Goal: Task Accomplishment & Management: Manage account settings

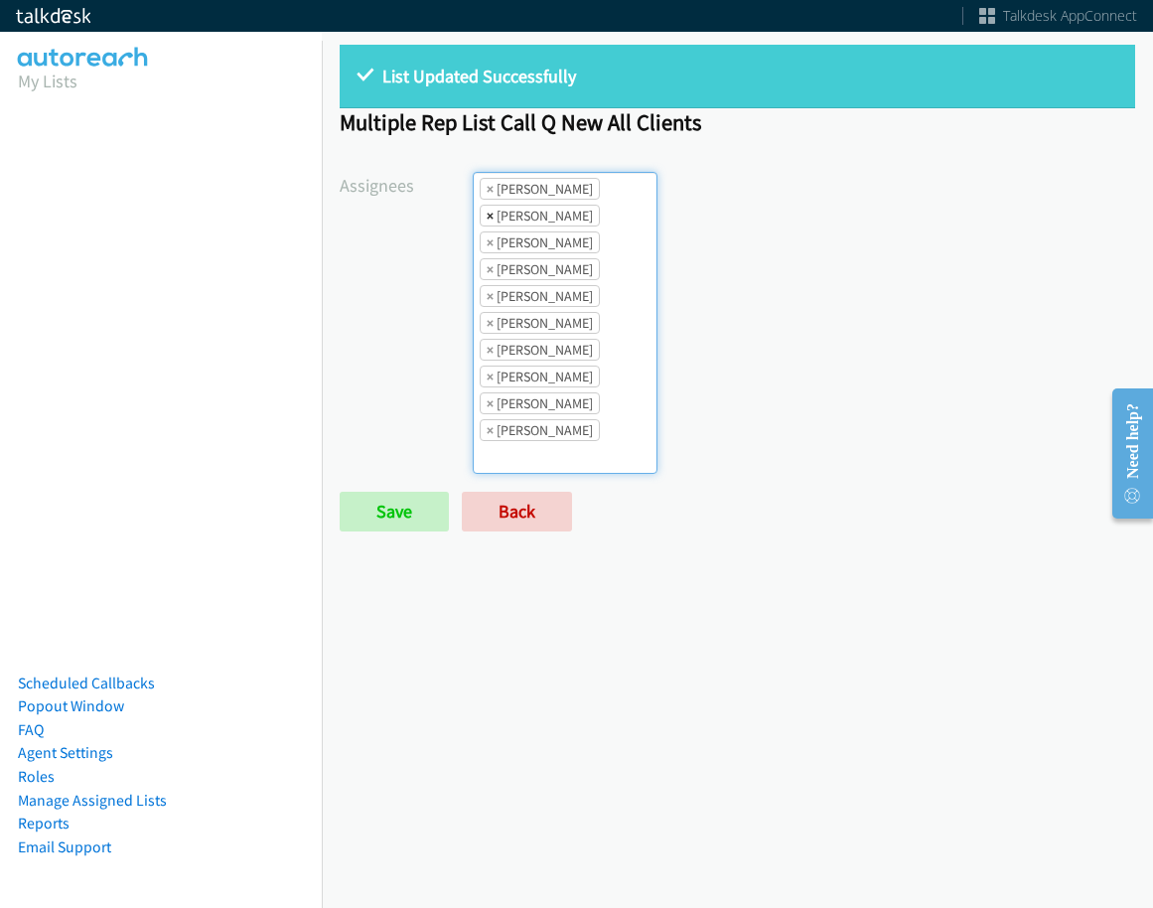
click at [487, 218] on span "×" at bounding box center [490, 216] width 7 height 20
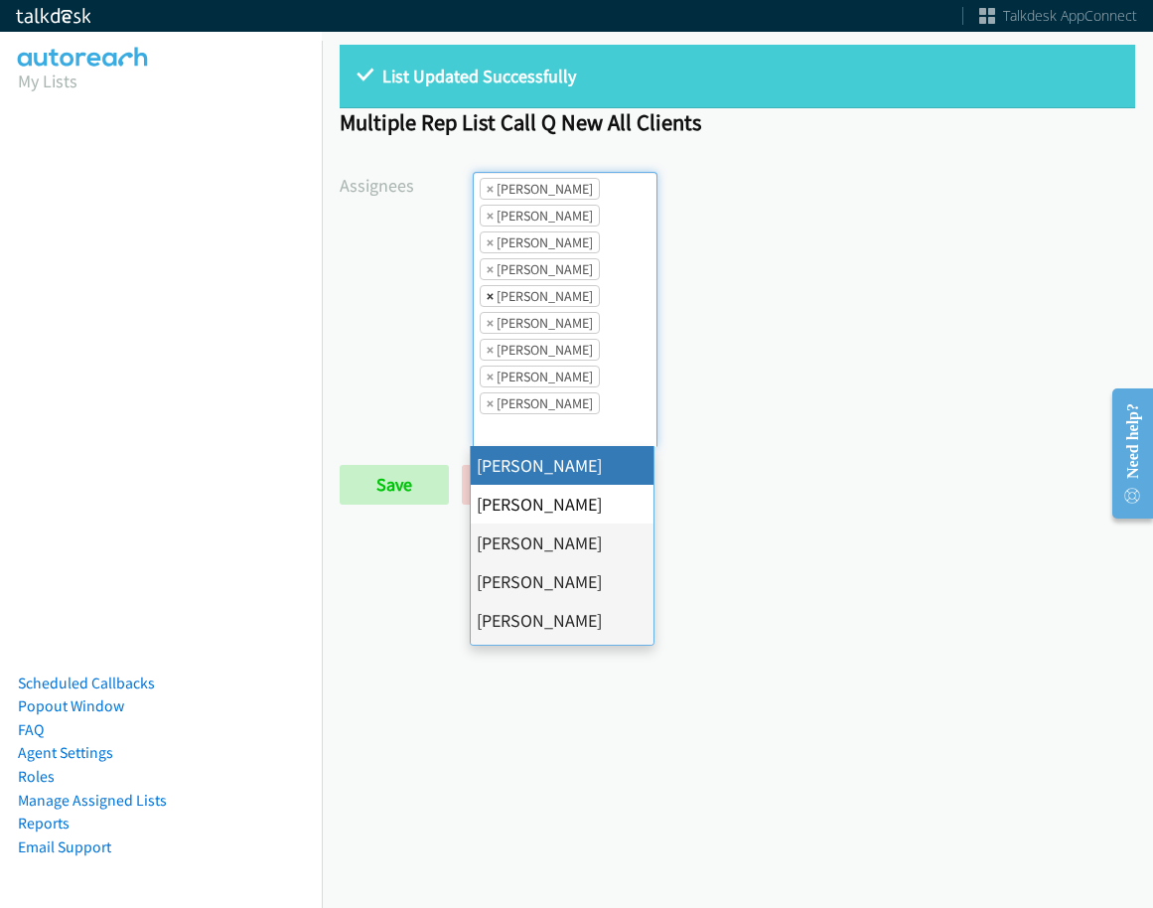
click at [490, 295] on span "×" at bounding box center [490, 296] width 7 height 20
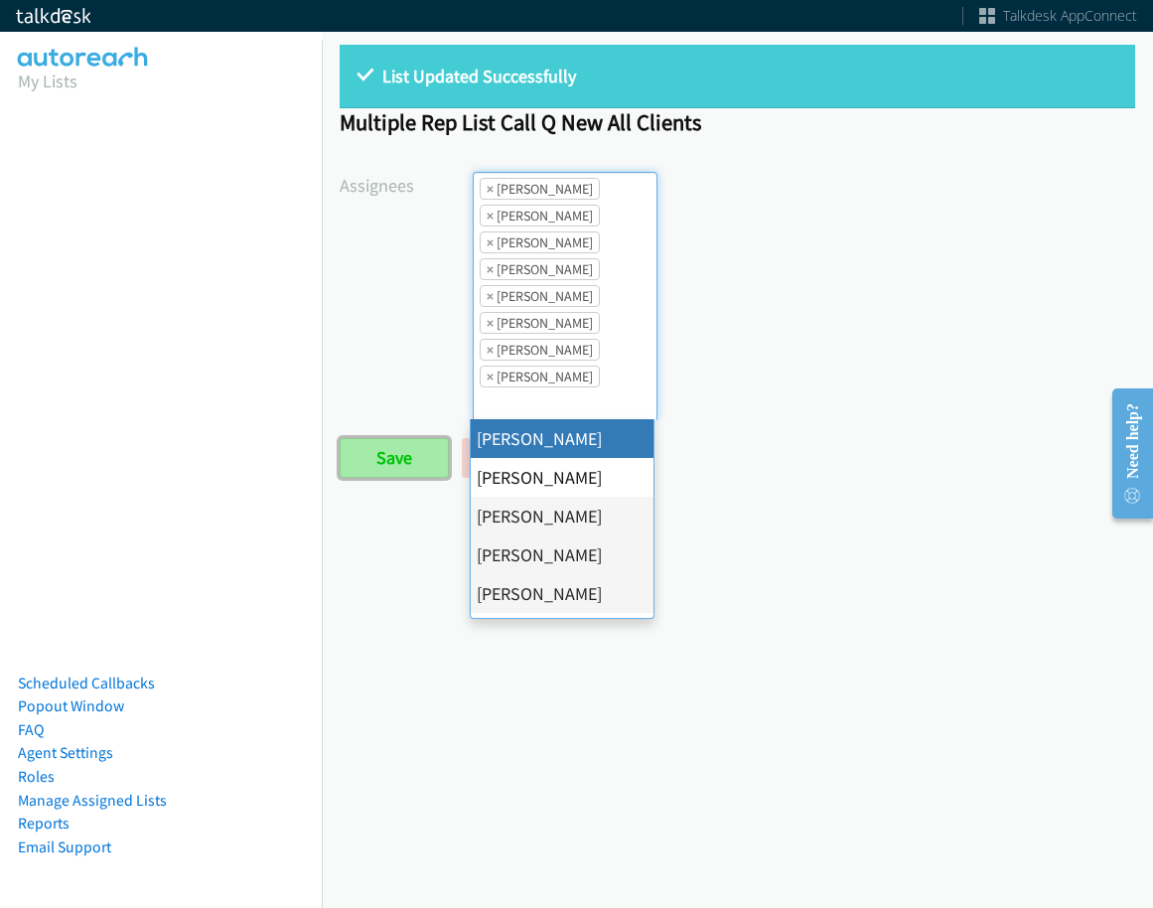
click at [409, 458] on input "Save" at bounding box center [394, 458] width 109 height 40
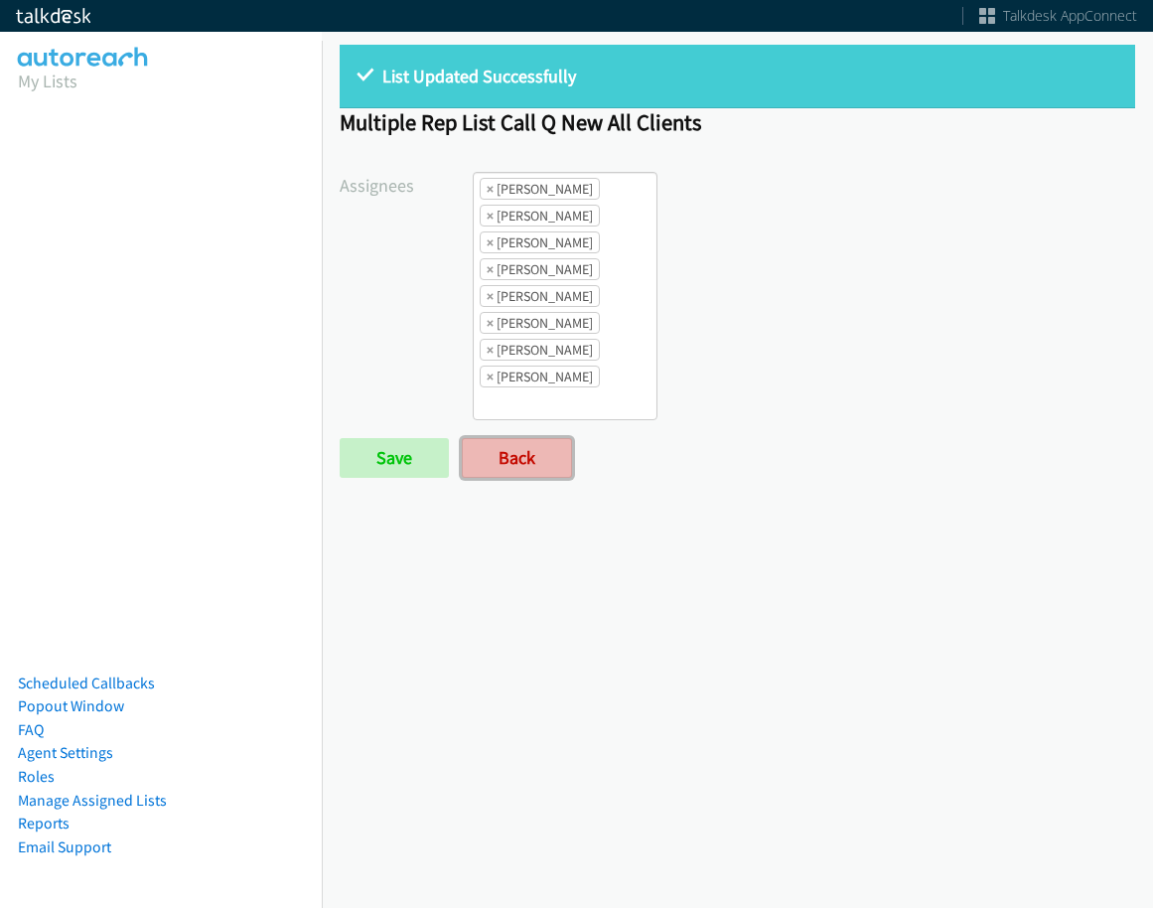
click at [506, 464] on link "Back" at bounding box center [517, 458] width 110 height 40
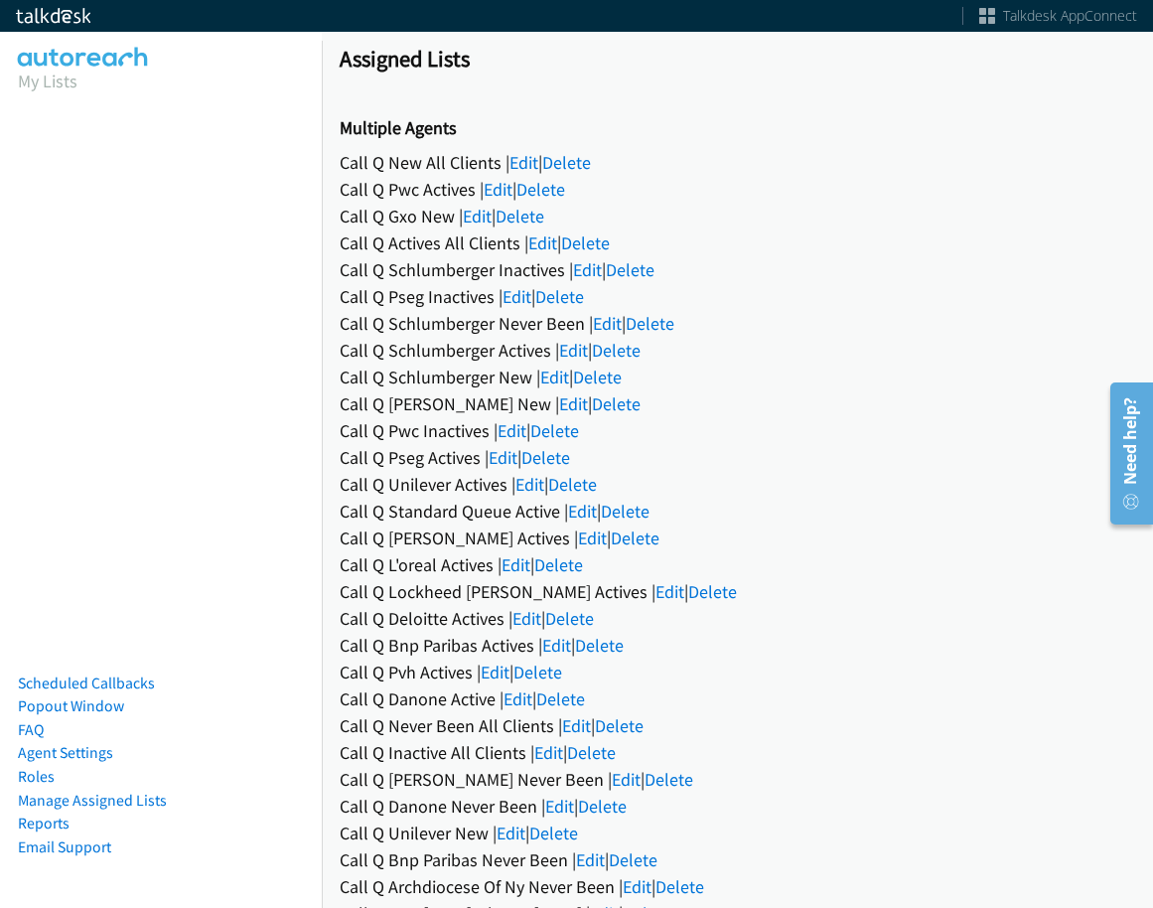
click at [892, 420] on div "Call Q Pwc Inactives | Edit | Delete" at bounding box center [738, 430] width 796 height 27
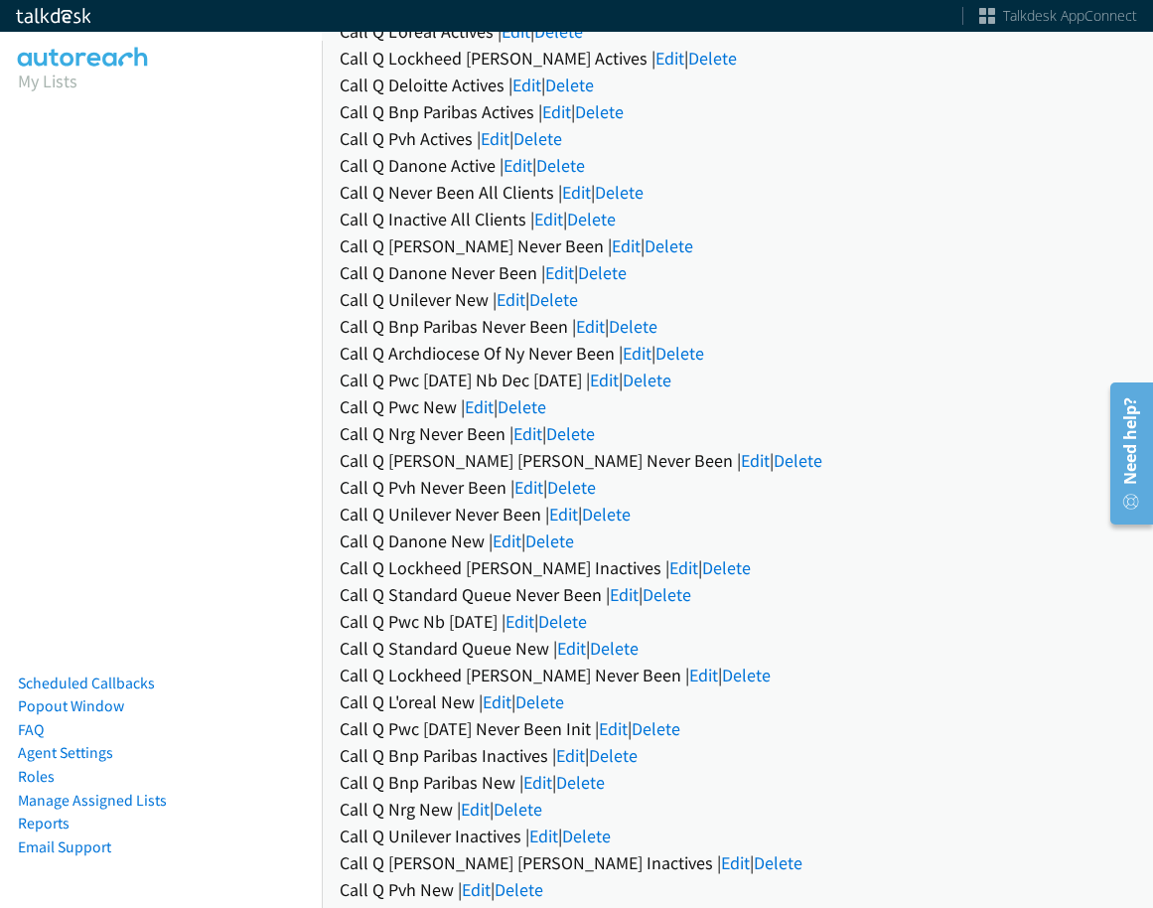
scroll to position [1509, 0]
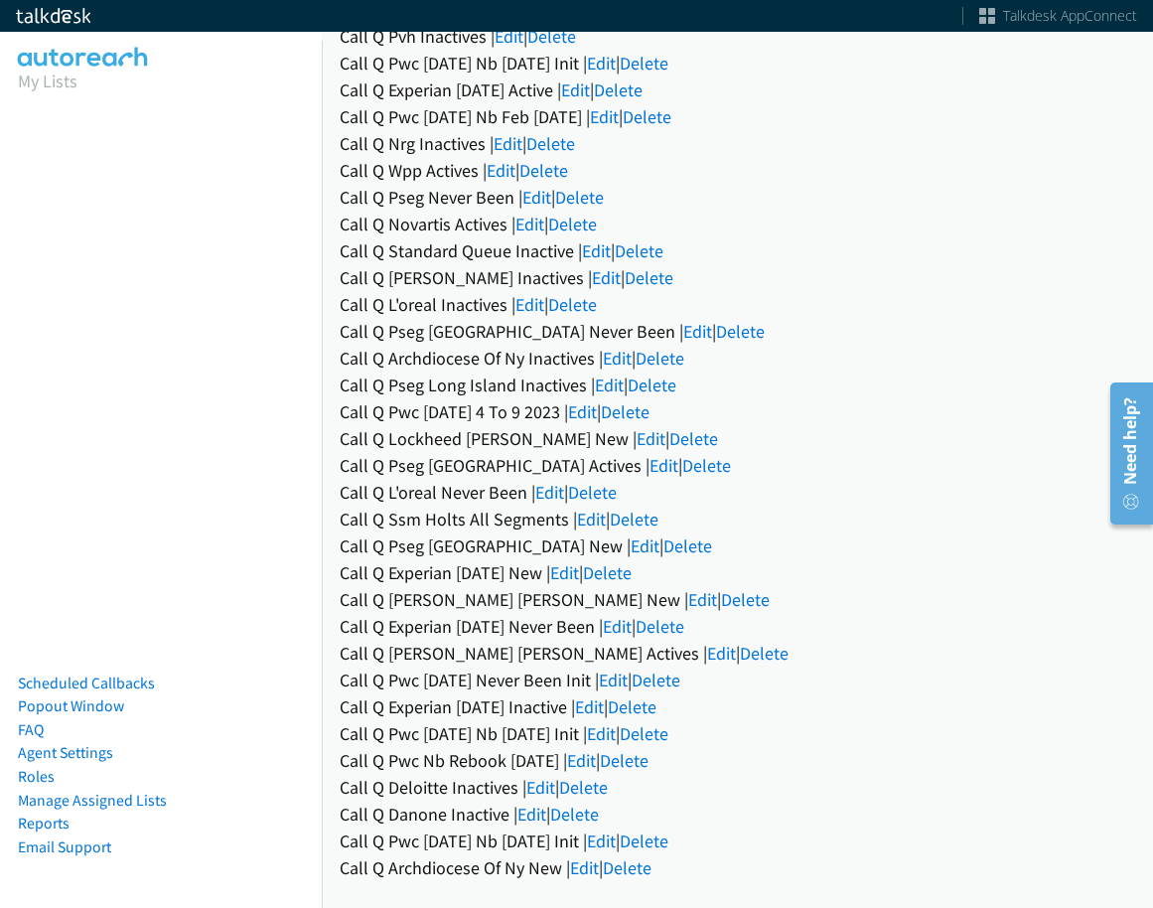
click at [640, 640] on div "Call Q Wallenius Wilhelmsen Actives | Edit | Delete" at bounding box center [738, 653] width 796 height 27
click at [707, 642] on link "Edit" at bounding box center [721, 653] width 29 height 23
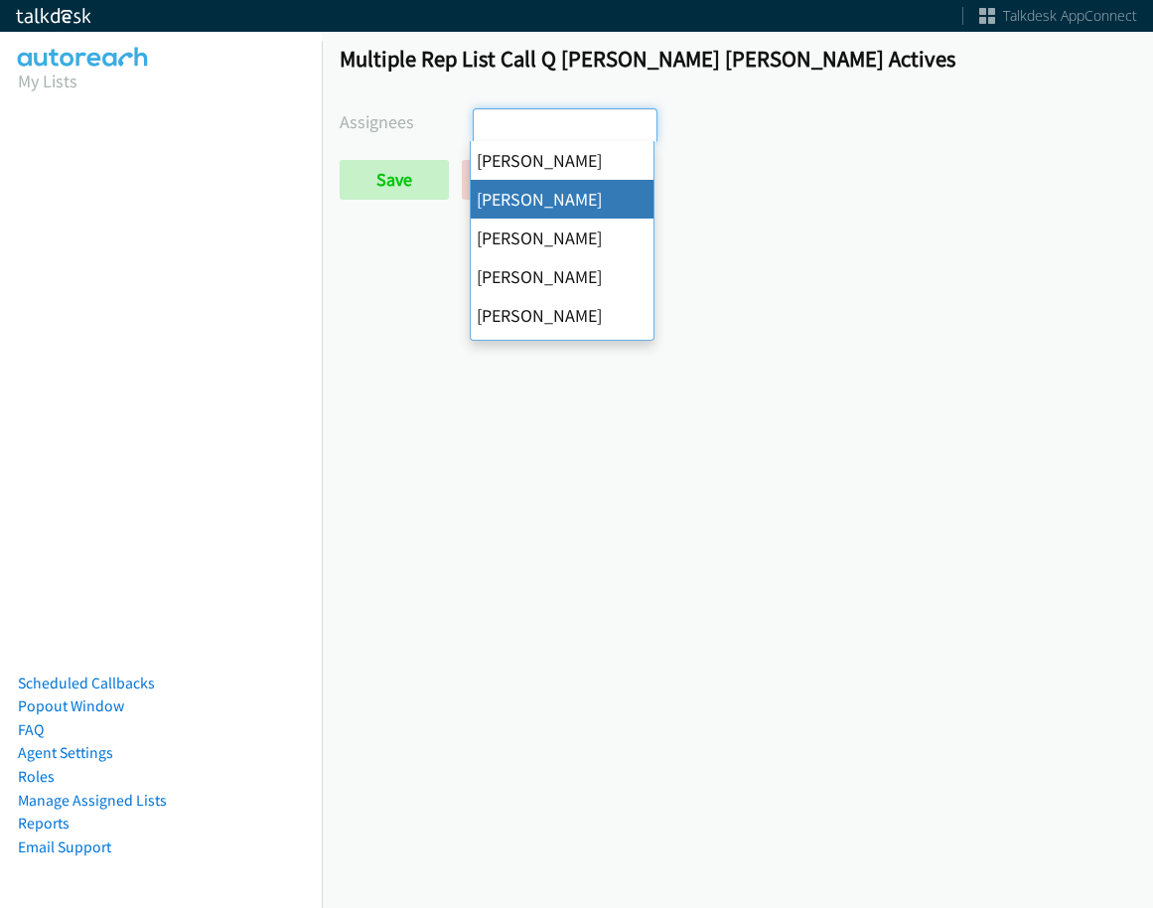
select select "05d74157-9386-4beb-b15d-36aa9c6f71bc"
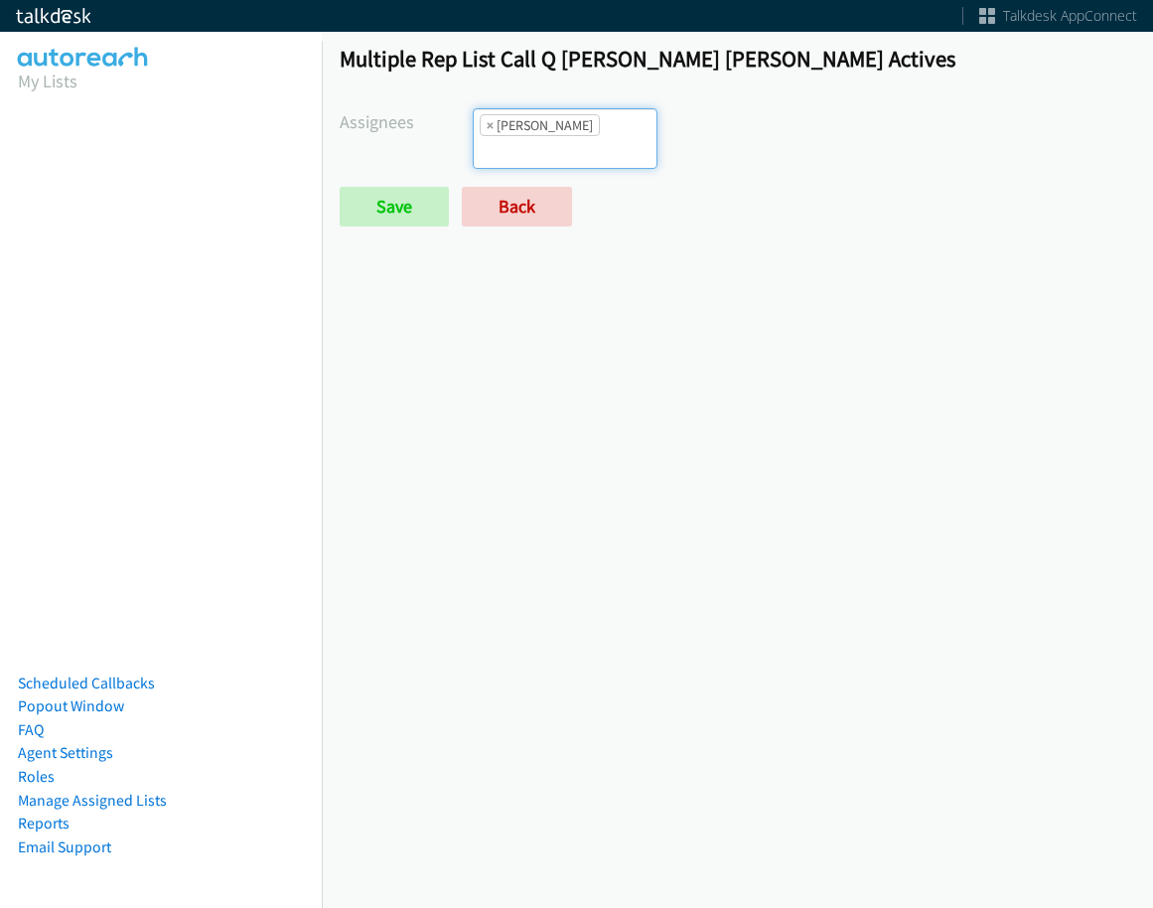
click at [543, 137] on input "search" at bounding box center [509, 152] width 70 height 32
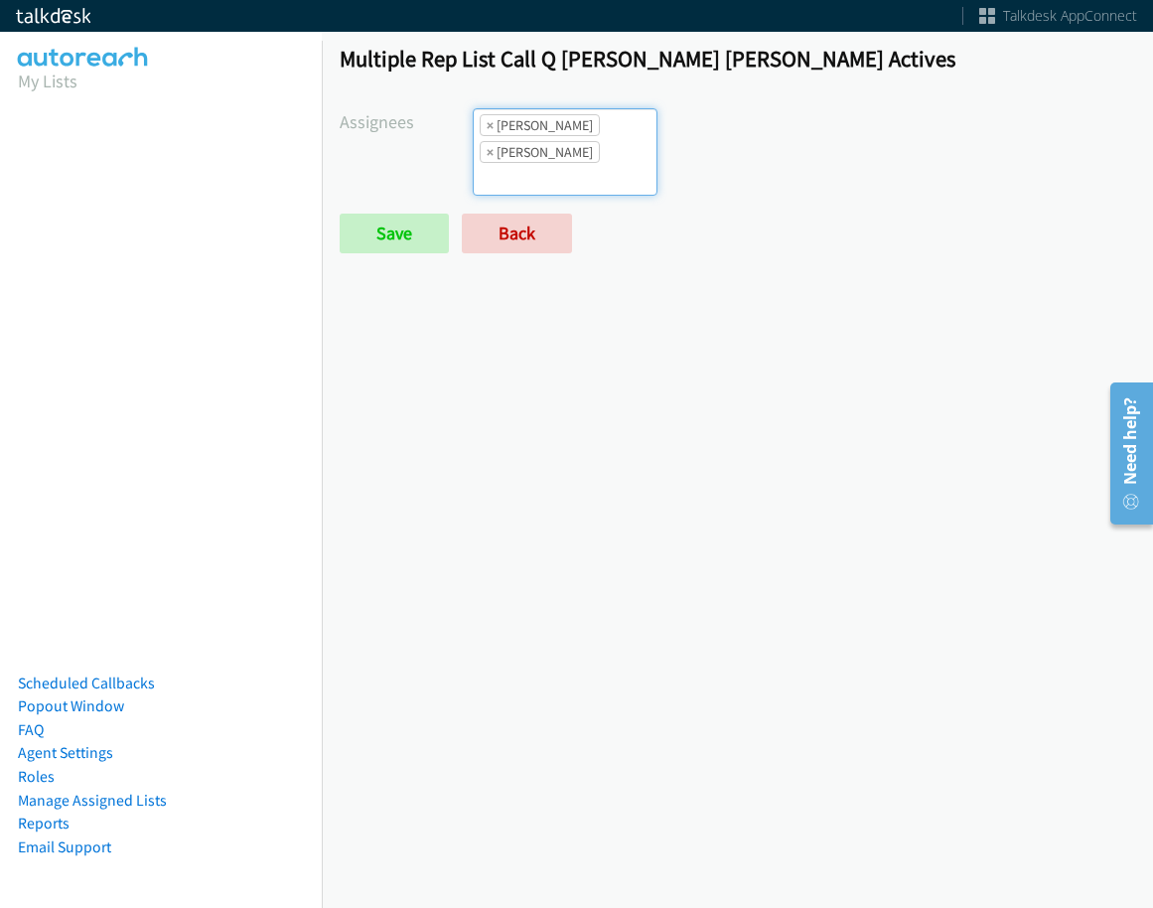
click at [543, 165] on input "search" at bounding box center [509, 179] width 70 height 32
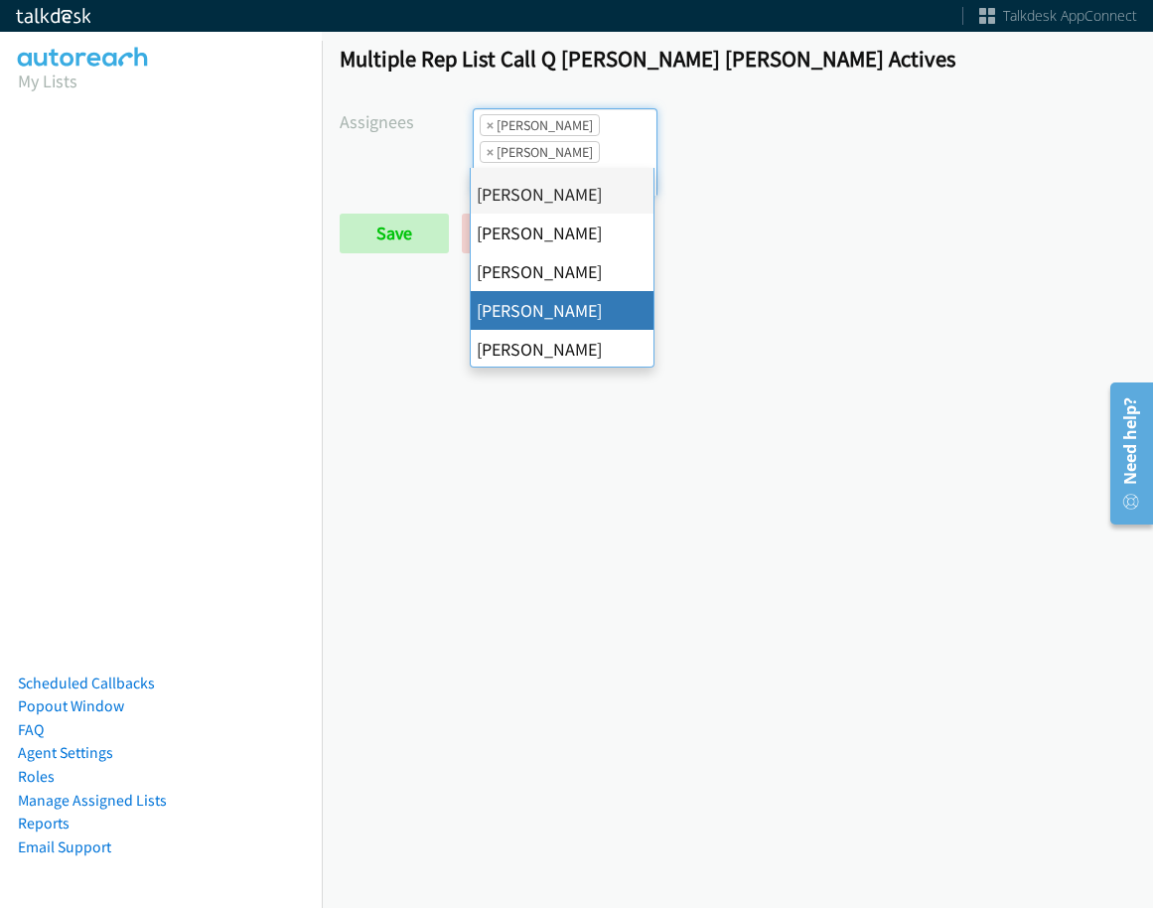
scroll to position [99, 0]
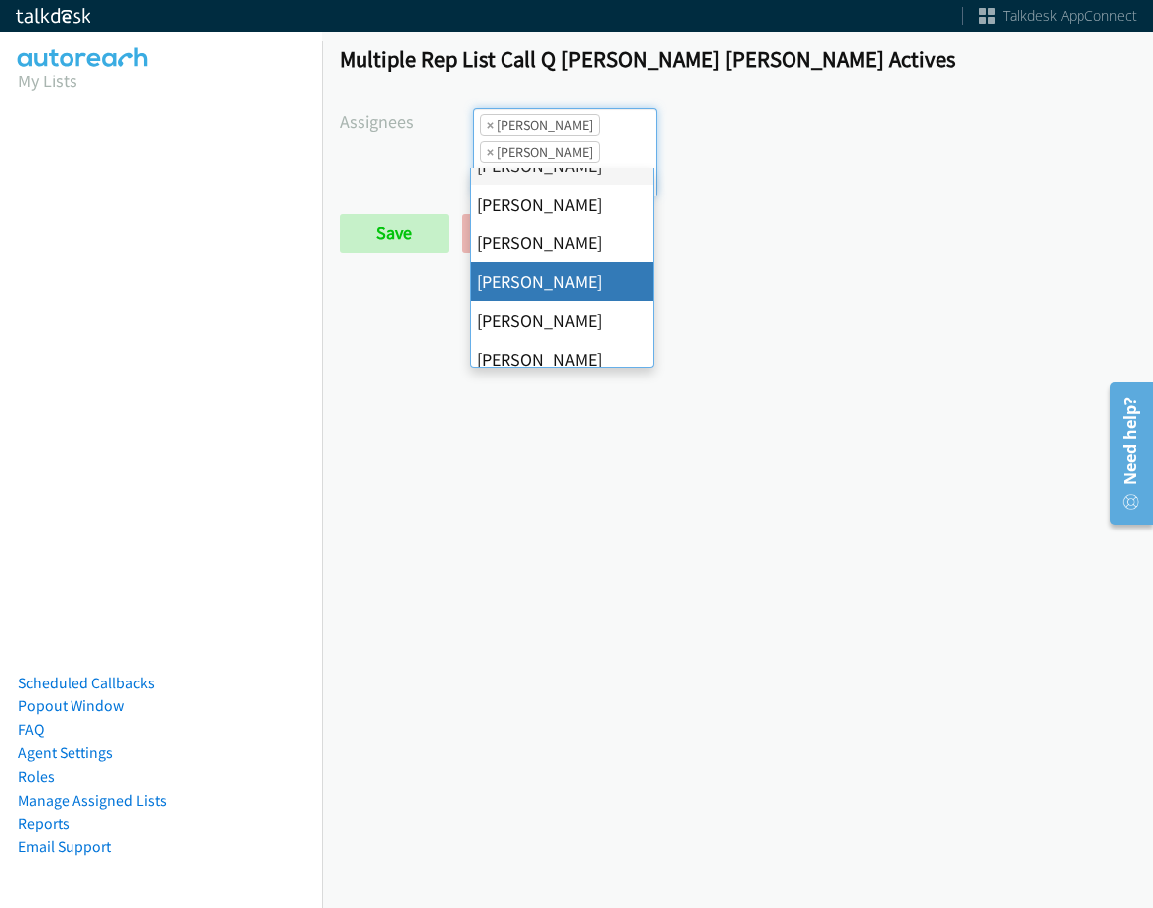
drag, startPoint x: 566, startPoint y: 282, endPoint x: 483, endPoint y: 250, distance: 89.3
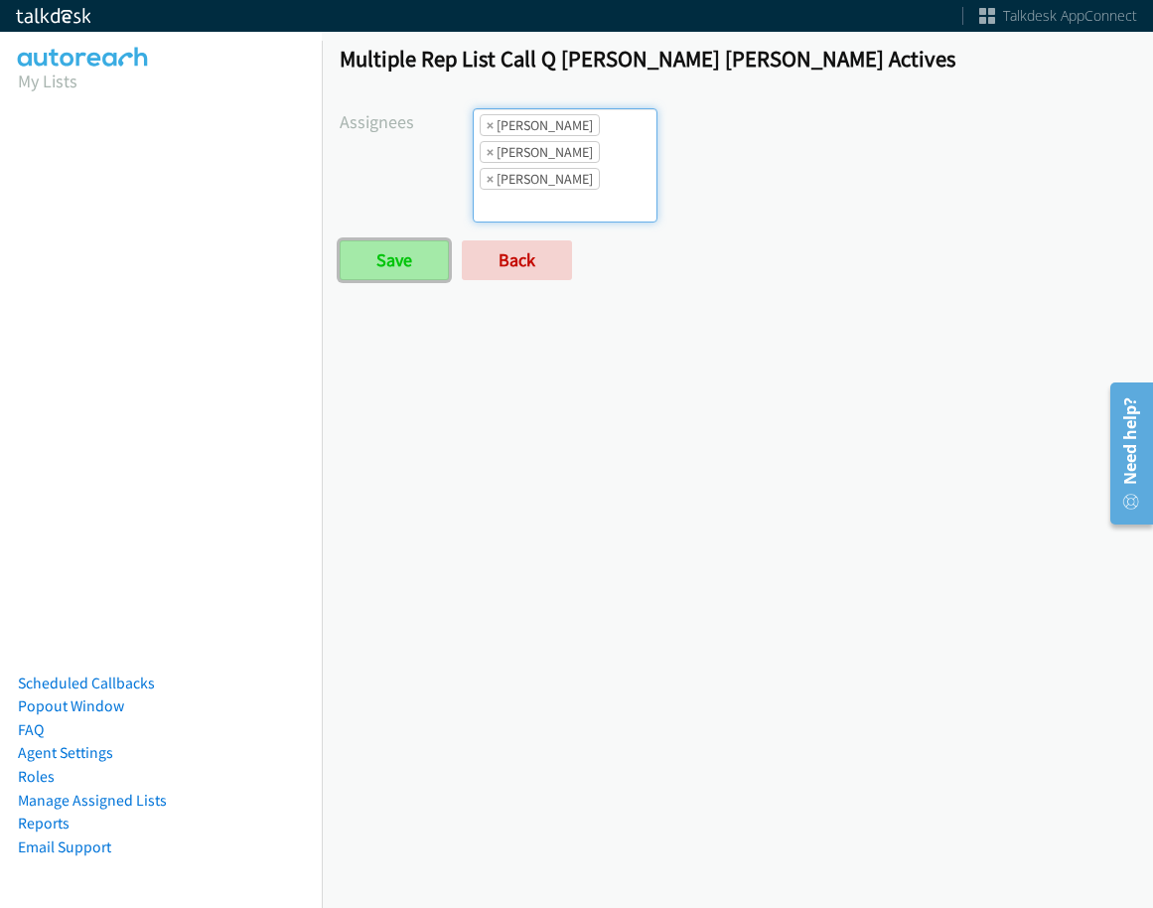
click at [405, 246] on input "Save" at bounding box center [394, 260] width 109 height 40
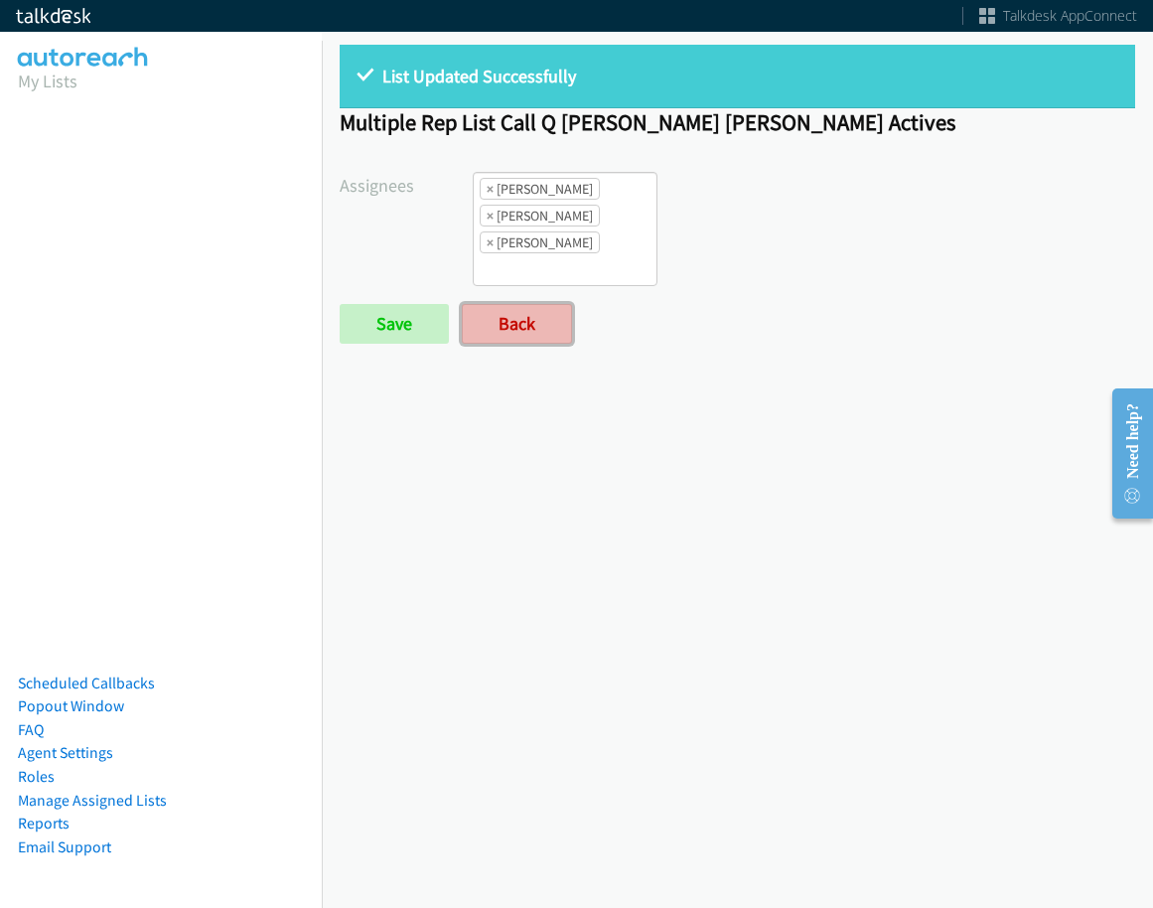
click at [557, 335] on link "Back" at bounding box center [517, 324] width 110 height 40
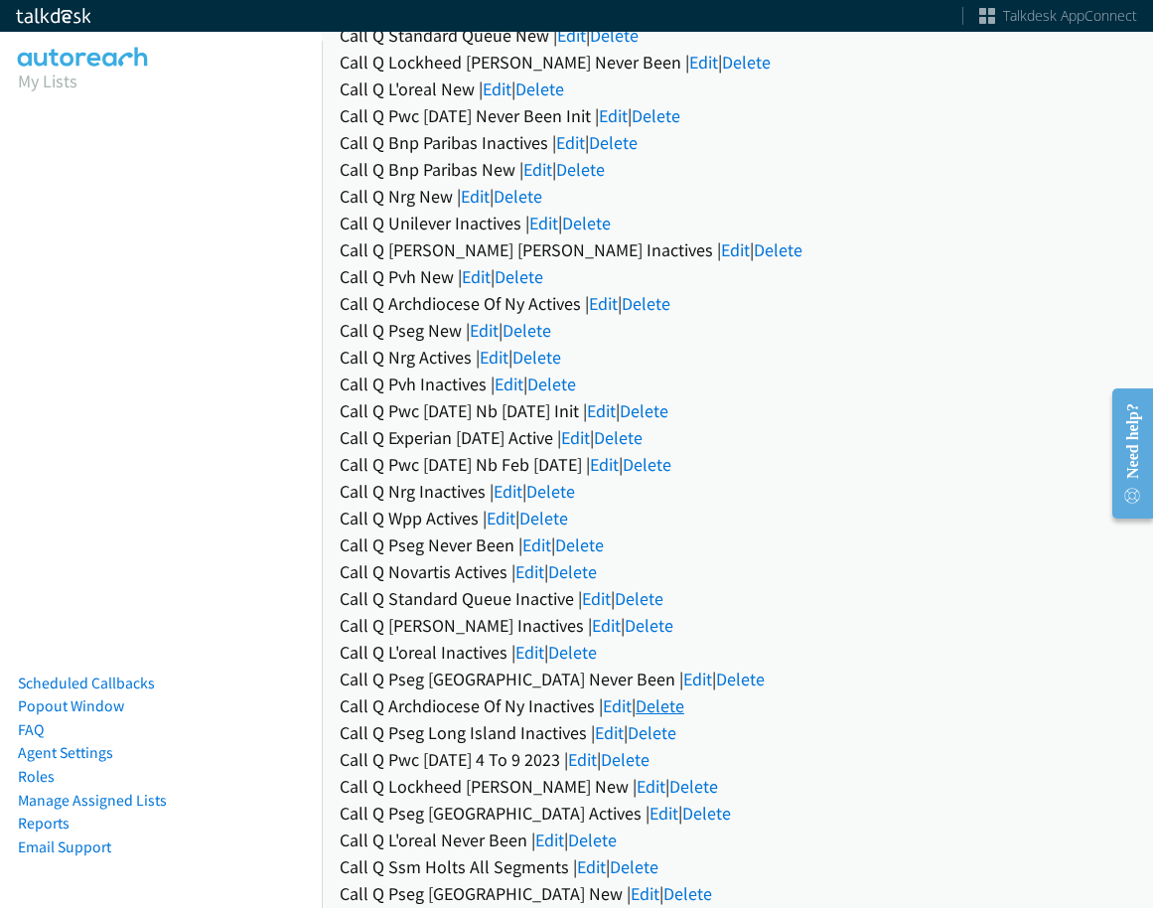
scroll to position [1111, 0]
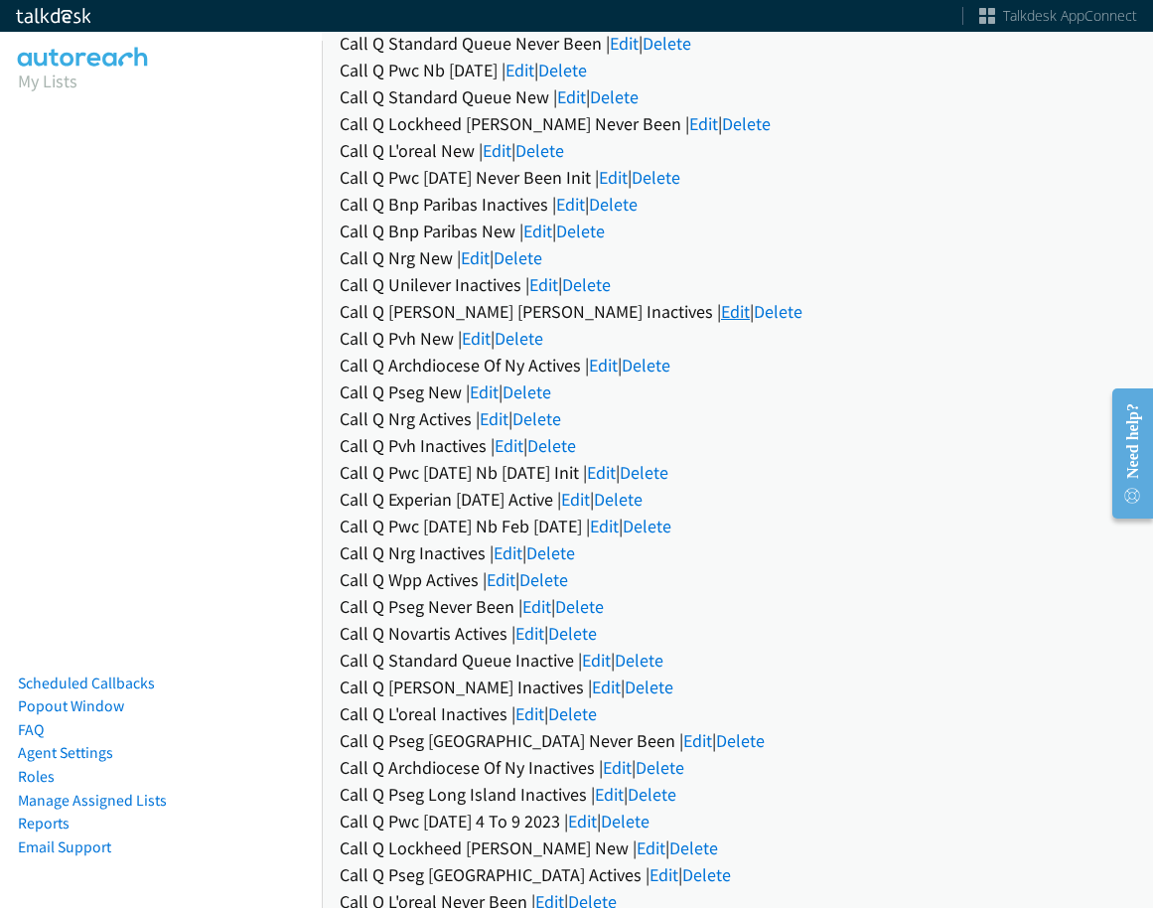
click at [721, 311] on link "Edit" at bounding box center [735, 311] width 29 height 23
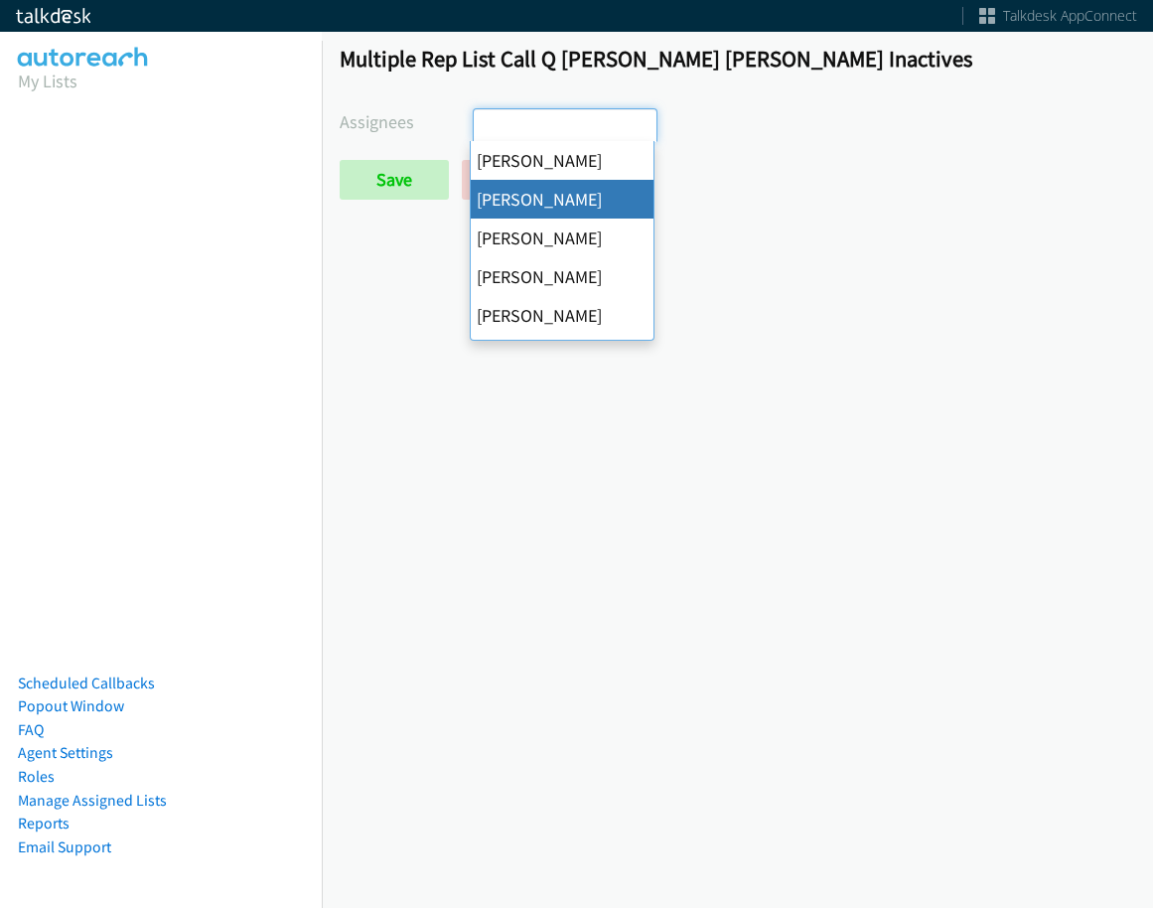
select select "05d74157-9386-4beb-b15d-36aa9c6f71bc"
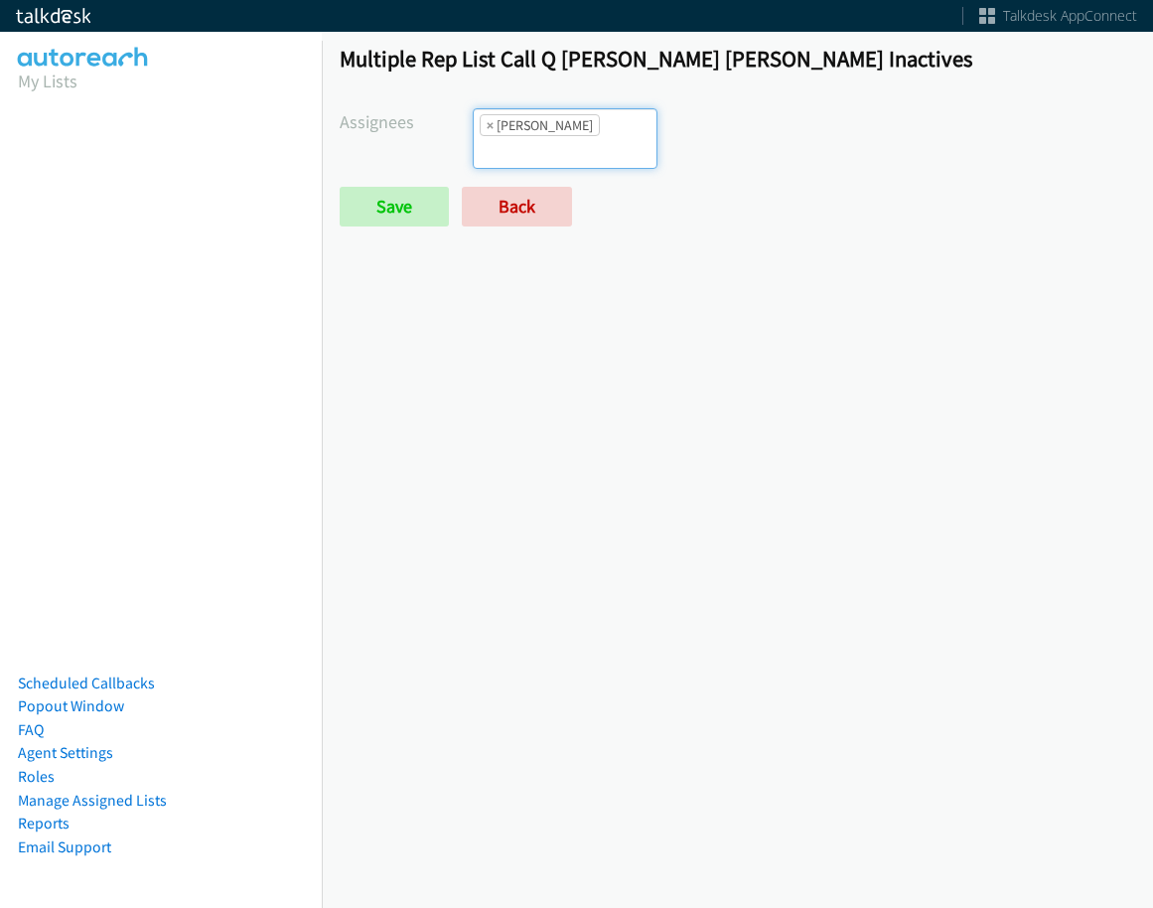
click at [544, 140] on ul "× Alana Ruiz" at bounding box center [565, 138] width 183 height 59
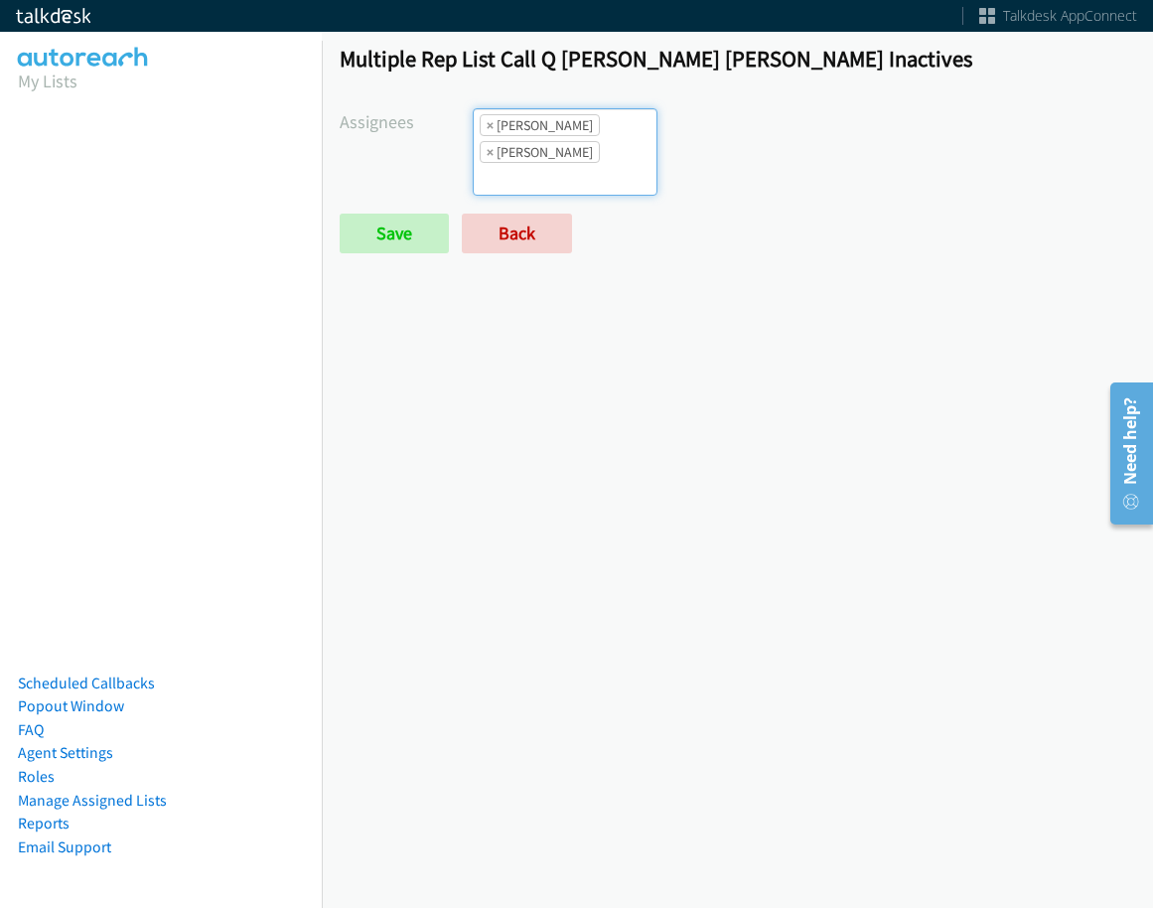
click at [543, 163] on input "search" at bounding box center [509, 179] width 70 height 32
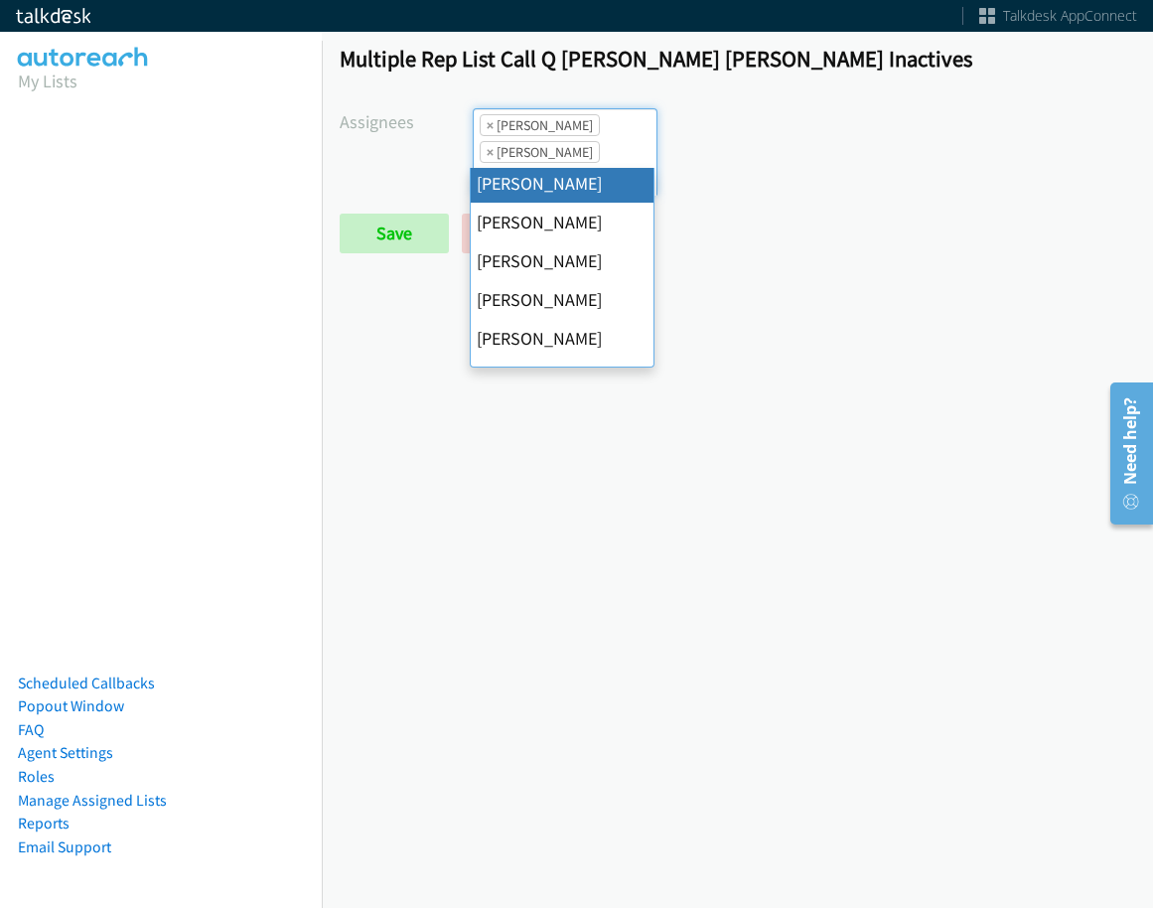
scroll to position [199, 0]
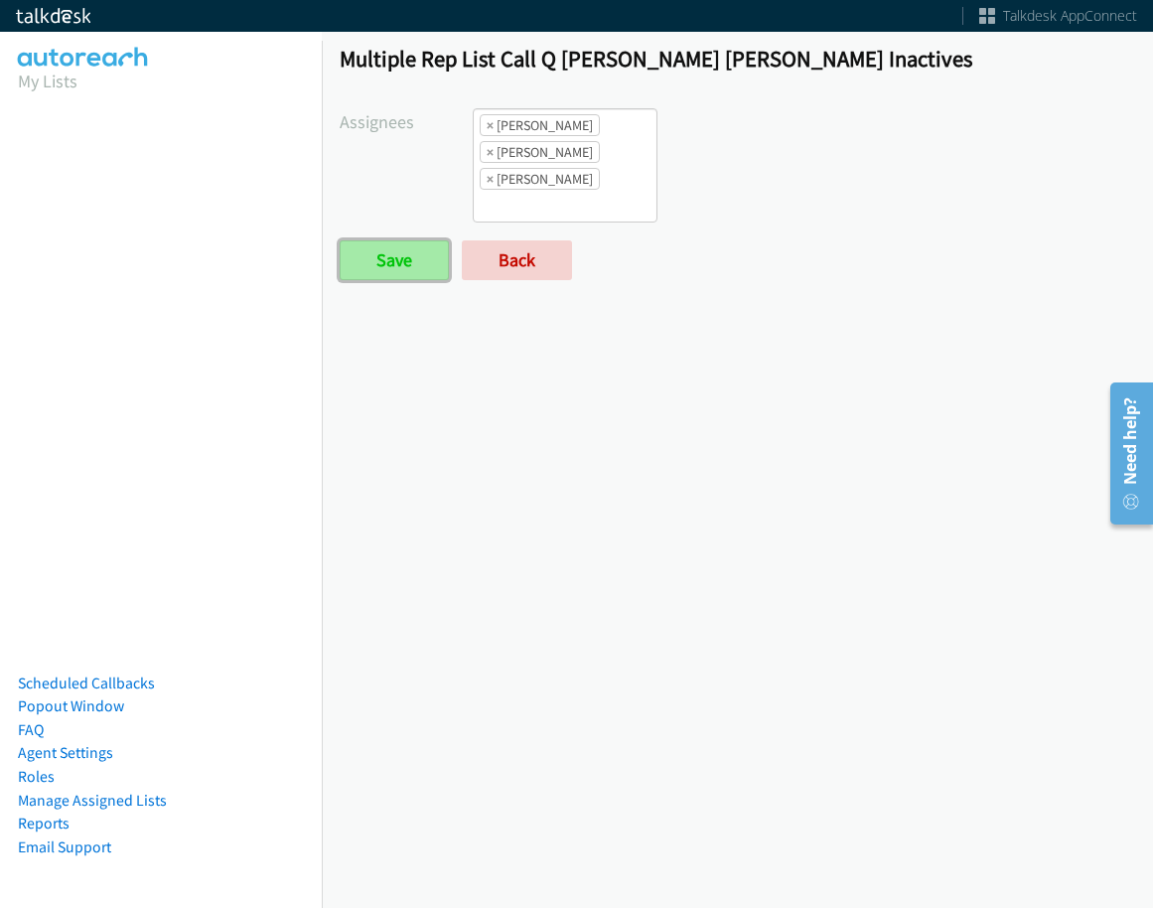
click at [386, 242] on input "Save" at bounding box center [394, 260] width 109 height 40
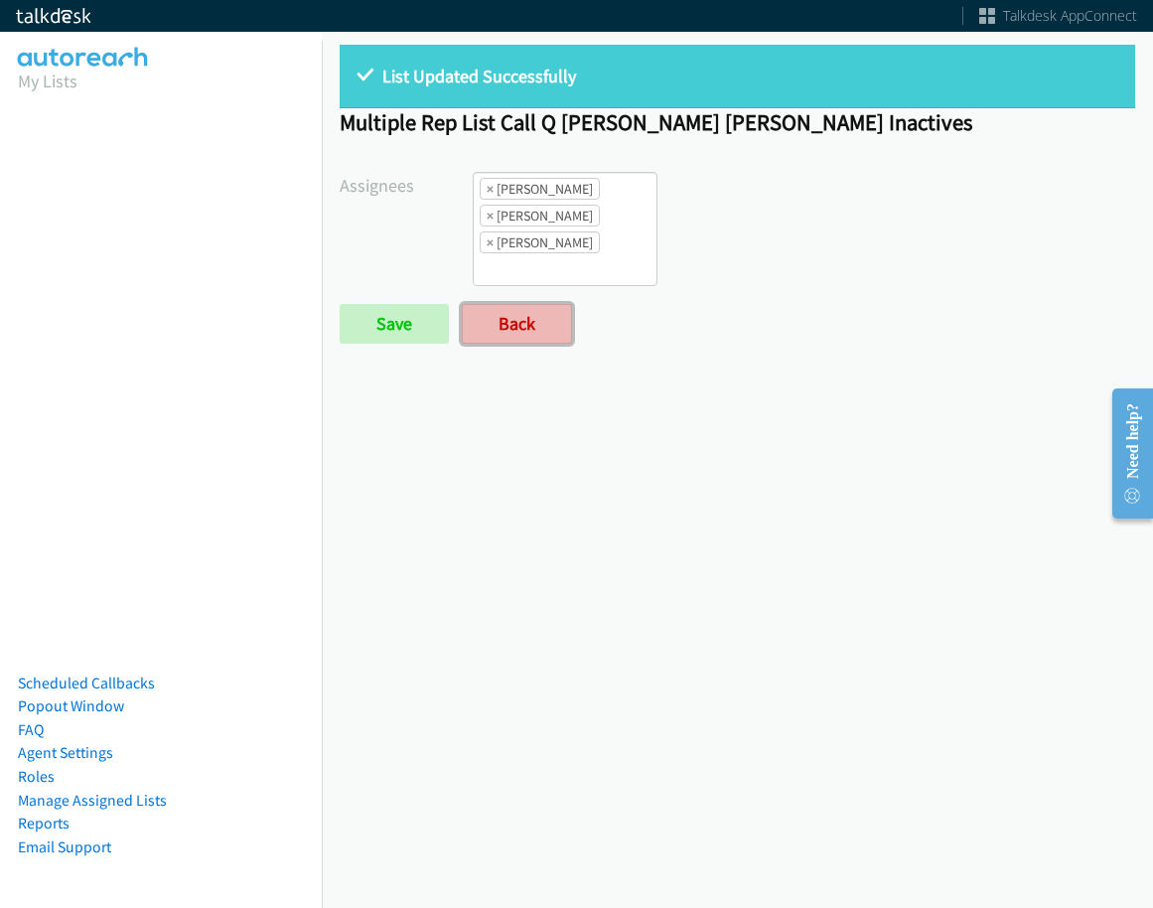
click at [540, 337] on link "Back" at bounding box center [517, 324] width 110 height 40
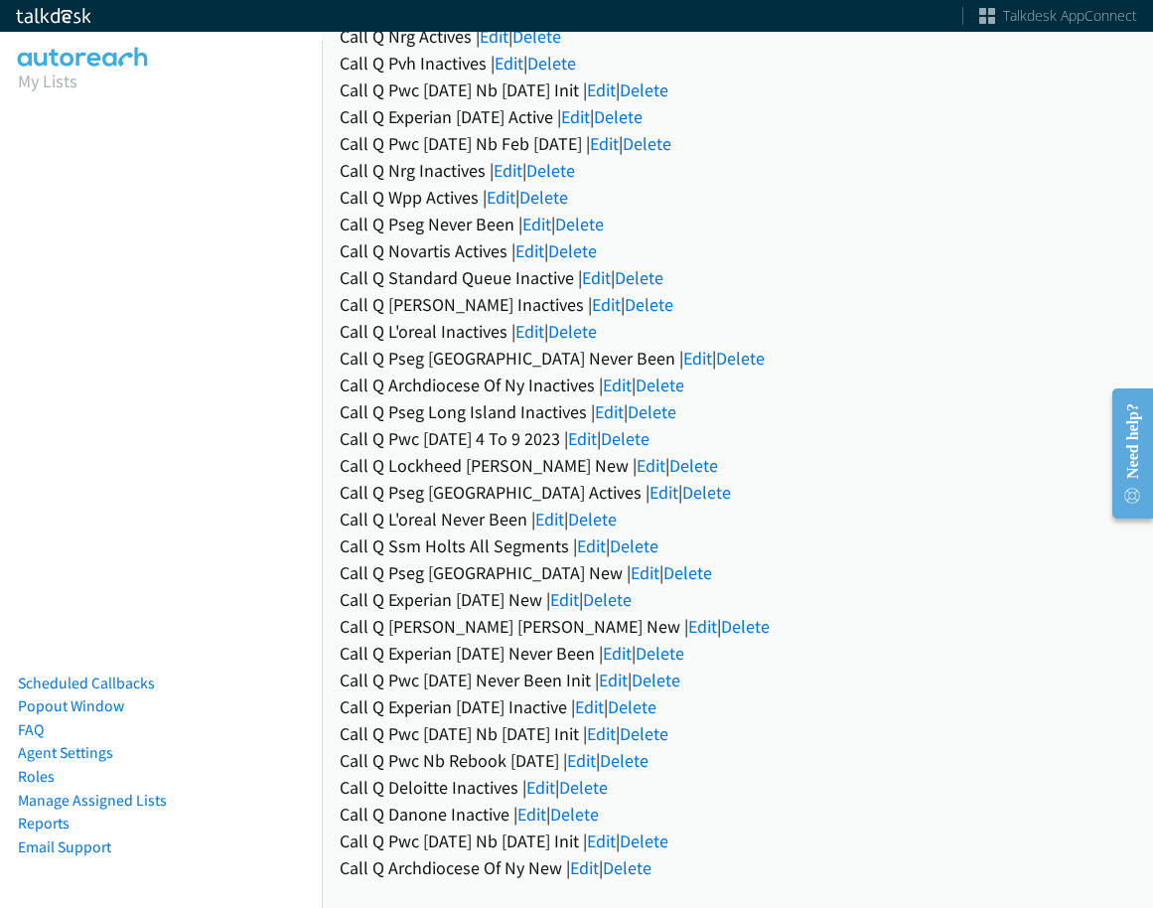
scroll to position [1509, 0]
click at [688, 616] on link "Edit" at bounding box center [702, 626] width 29 height 23
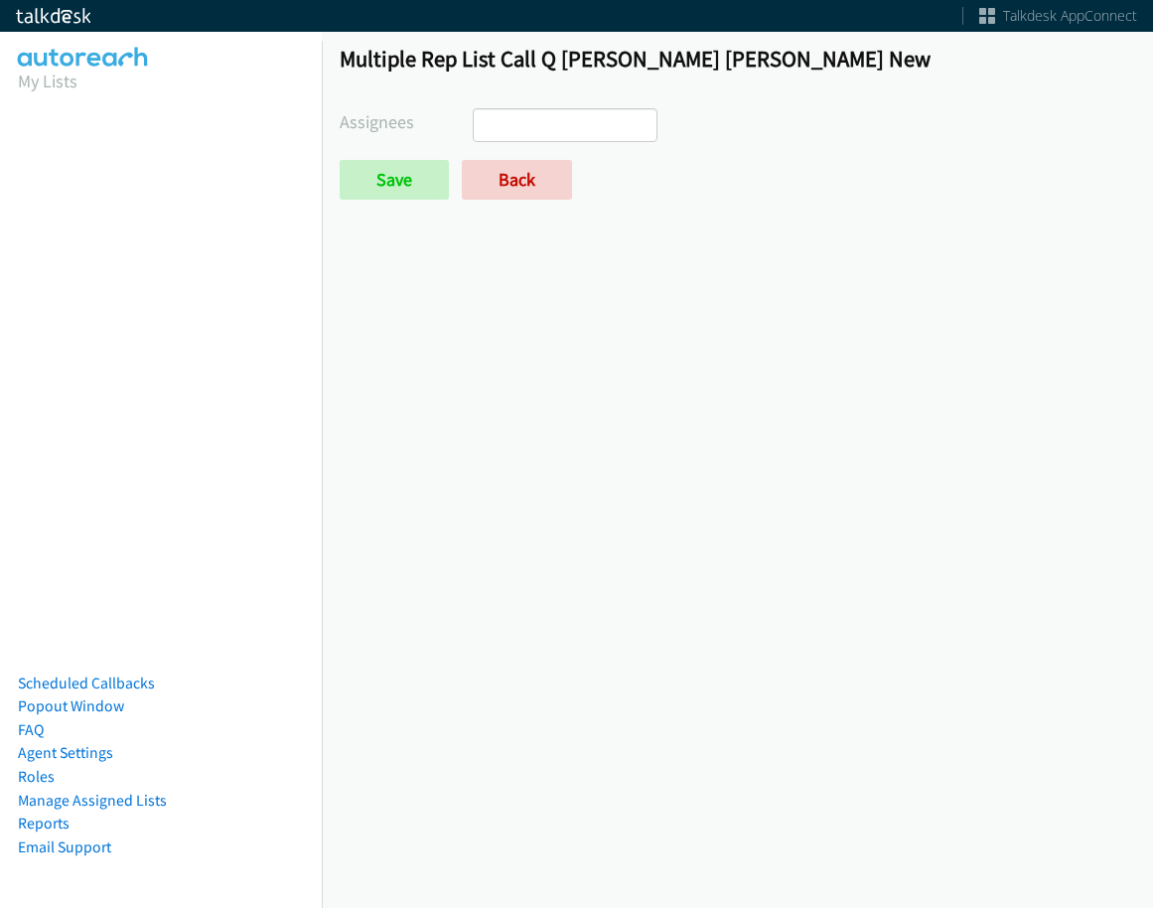
click at [538, 120] on input "search" at bounding box center [509, 125] width 70 height 32
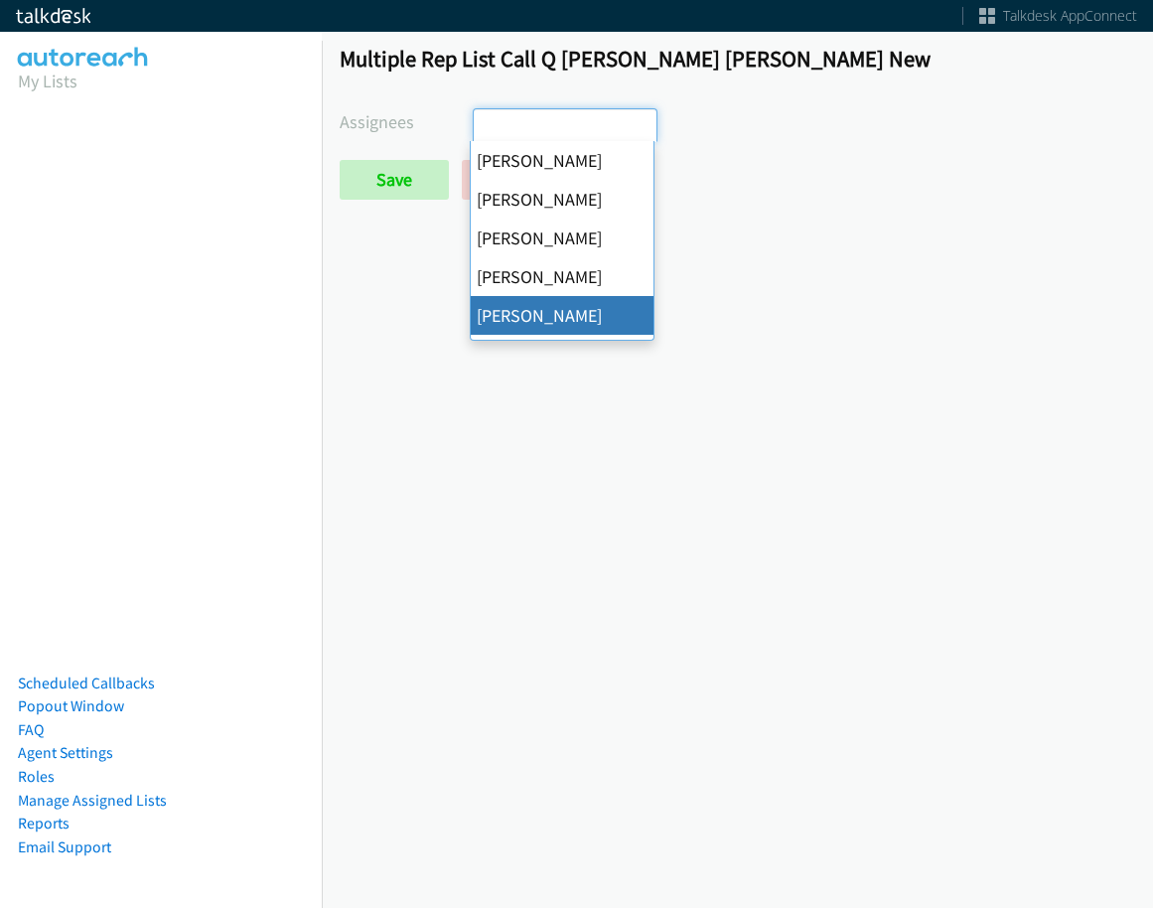
select select "29b0b8ef-34fc-44e8-9e6a-480e1538e45b"
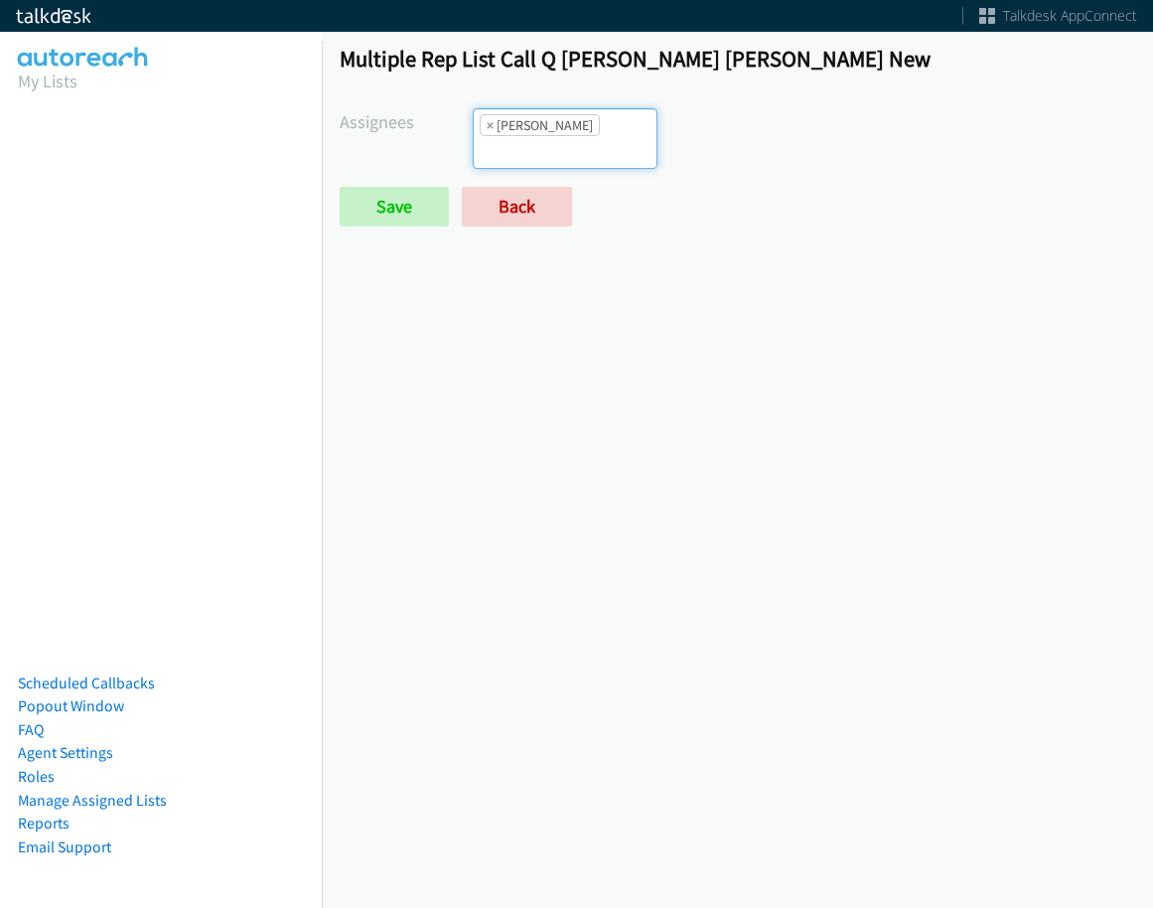
scroll to position [95, 0]
click at [543, 136] on input "search" at bounding box center [509, 152] width 70 height 32
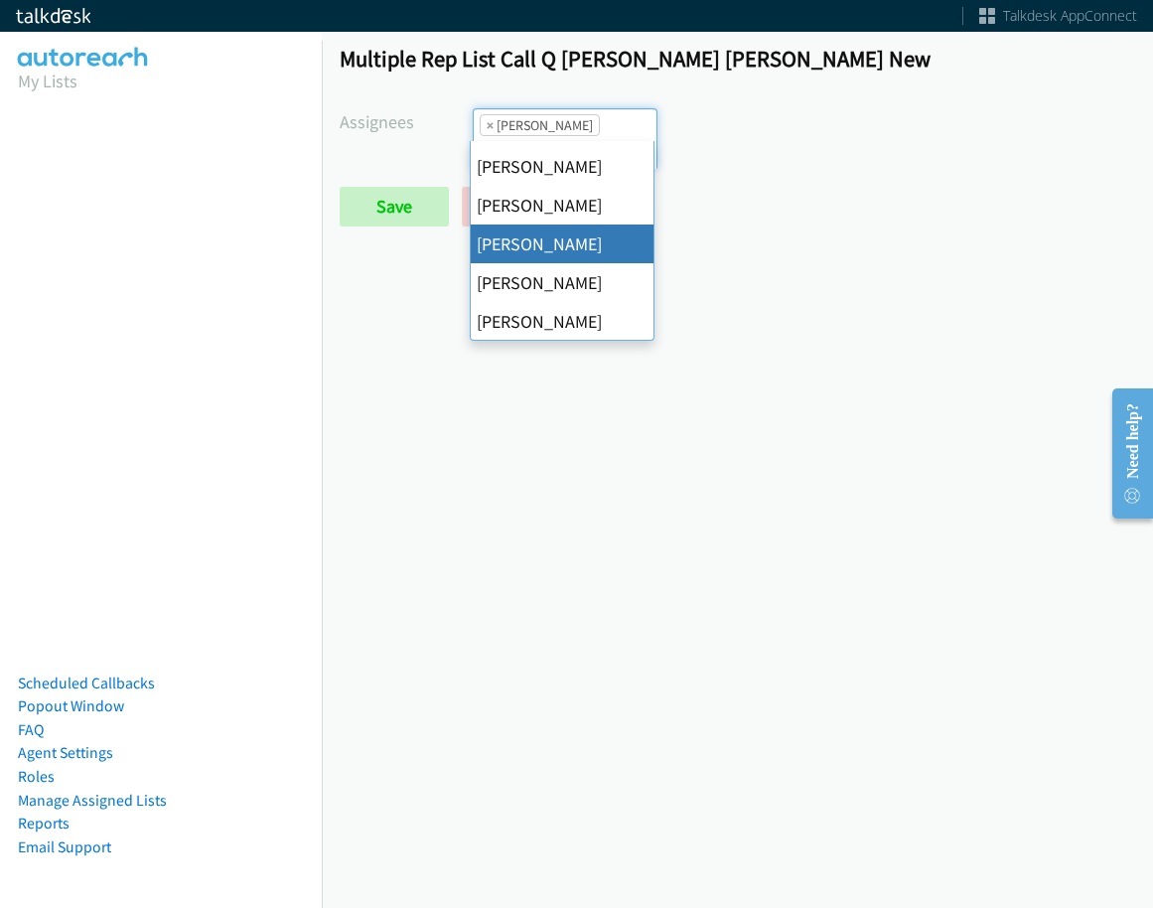
scroll to position [298, 0]
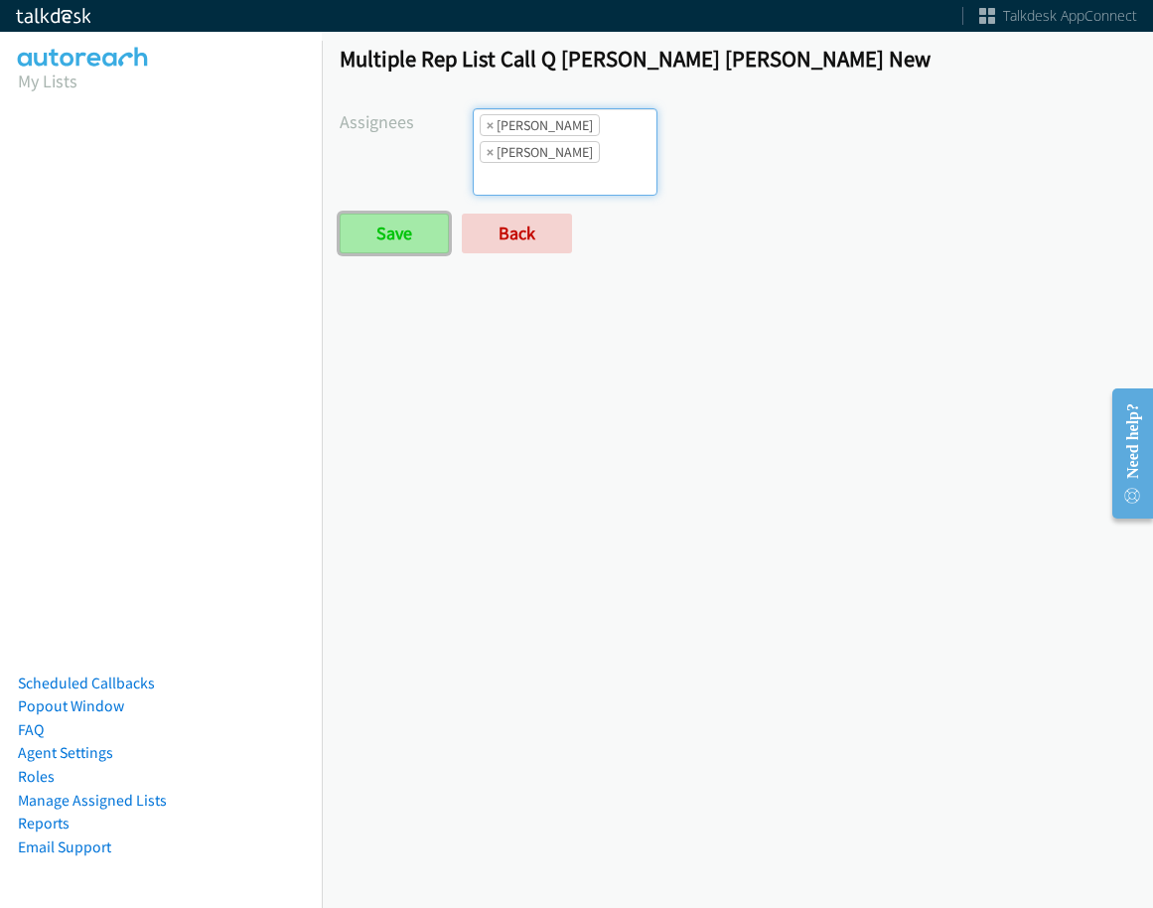
click at [348, 217] on input "Save" at bounding box center [394, 234] width 109 height 40
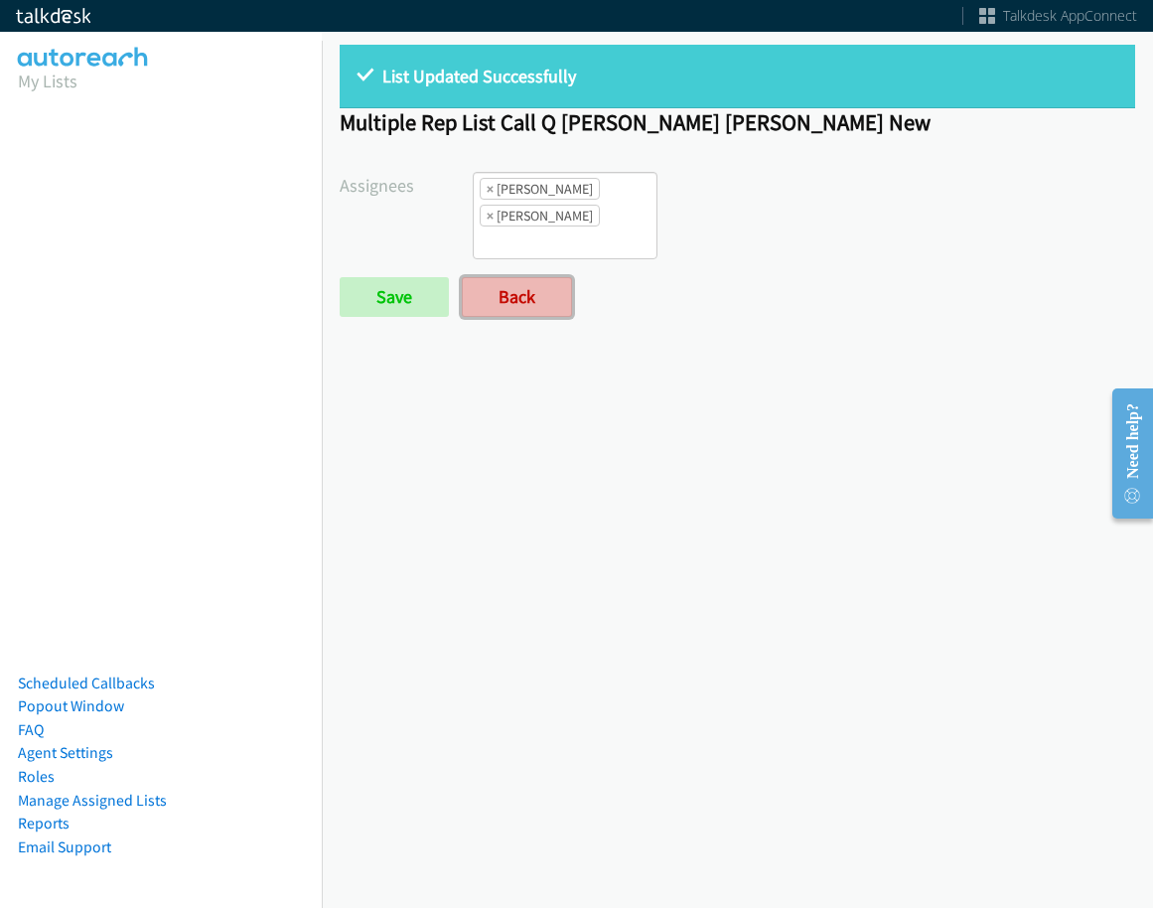
click at [549, 301] on link "Back" at bounding box center [517, 297] width 110 height 40
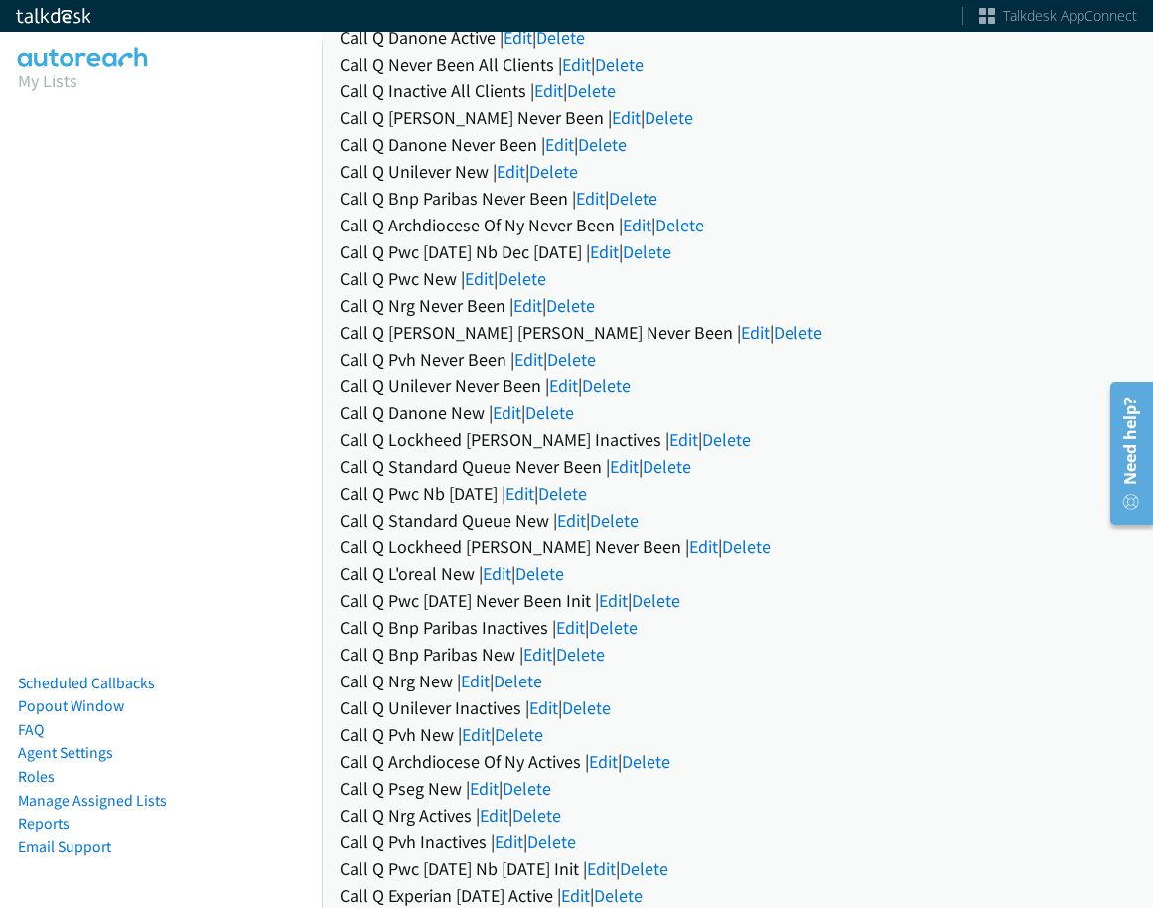
scroll to position [714, 0]
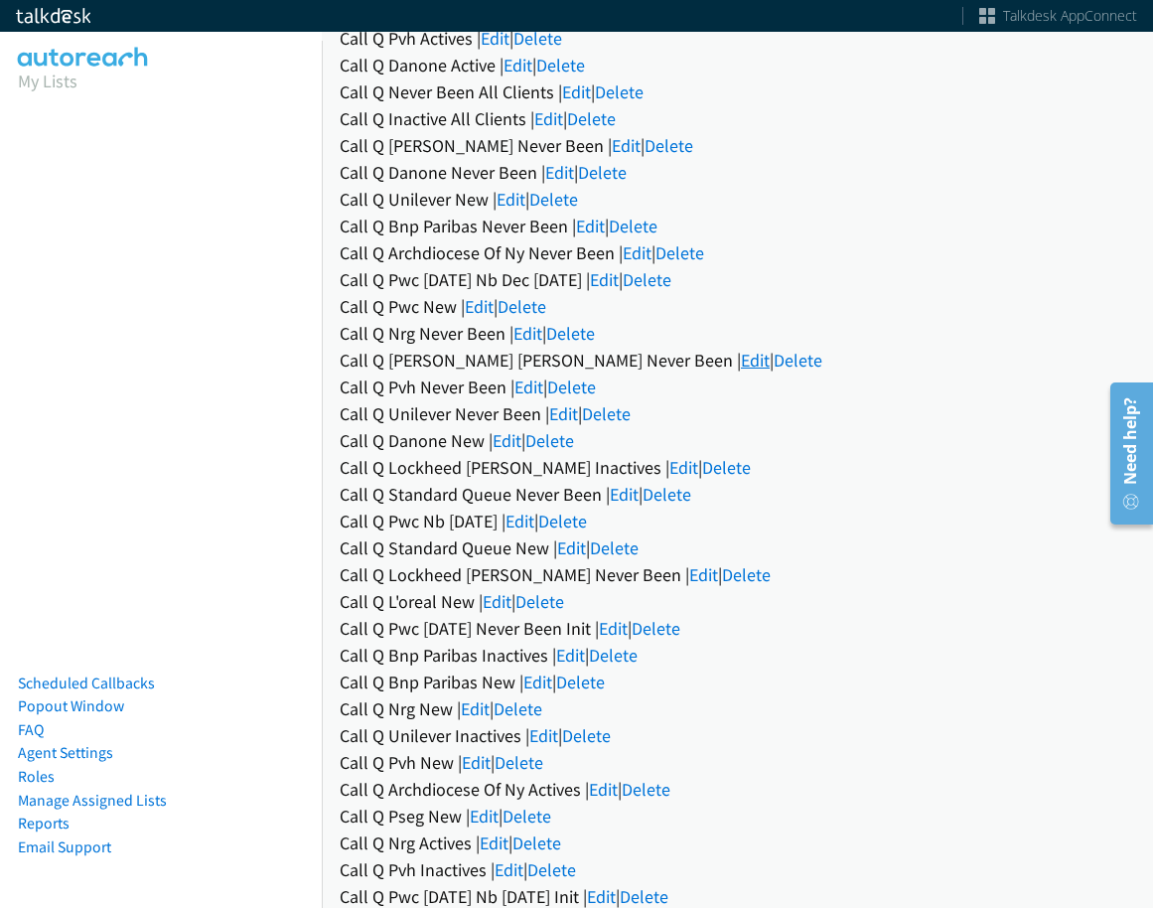
click at [741, 361] on link "Edit" at bounding box center [755, 360] width 29 height 23
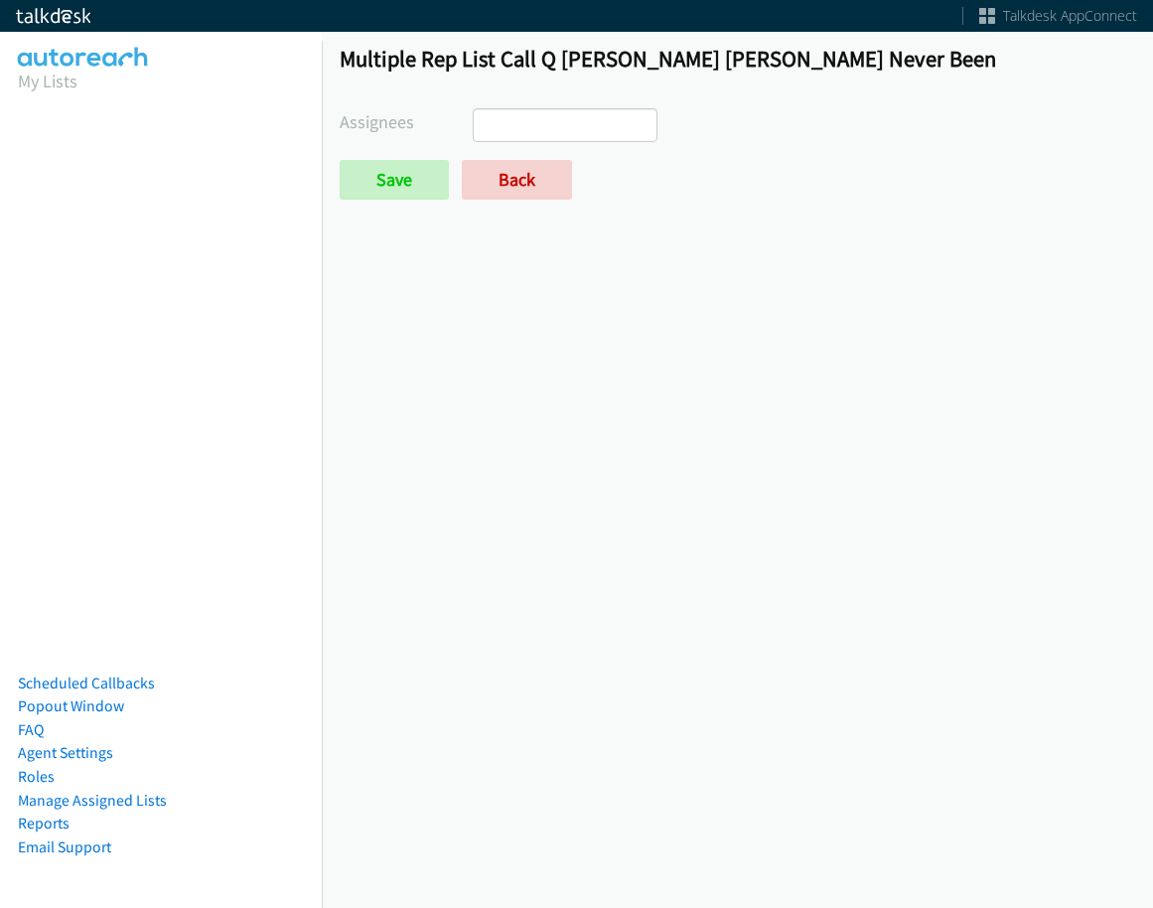
click at [591, 124] on ul at bounding box center [565, 125] width 183 height 32
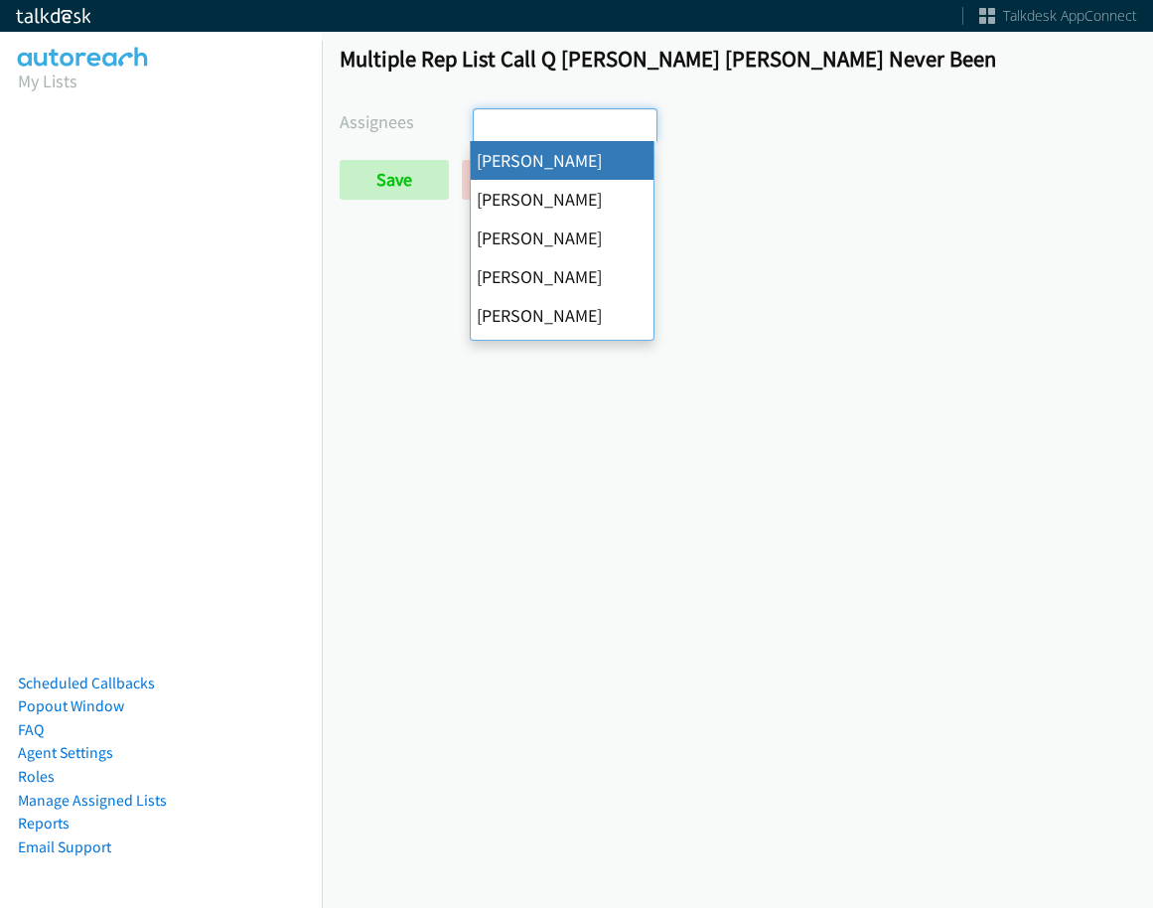
select select "cb11e729-9a1d-44de-9b38-0f5a50c7e01c"
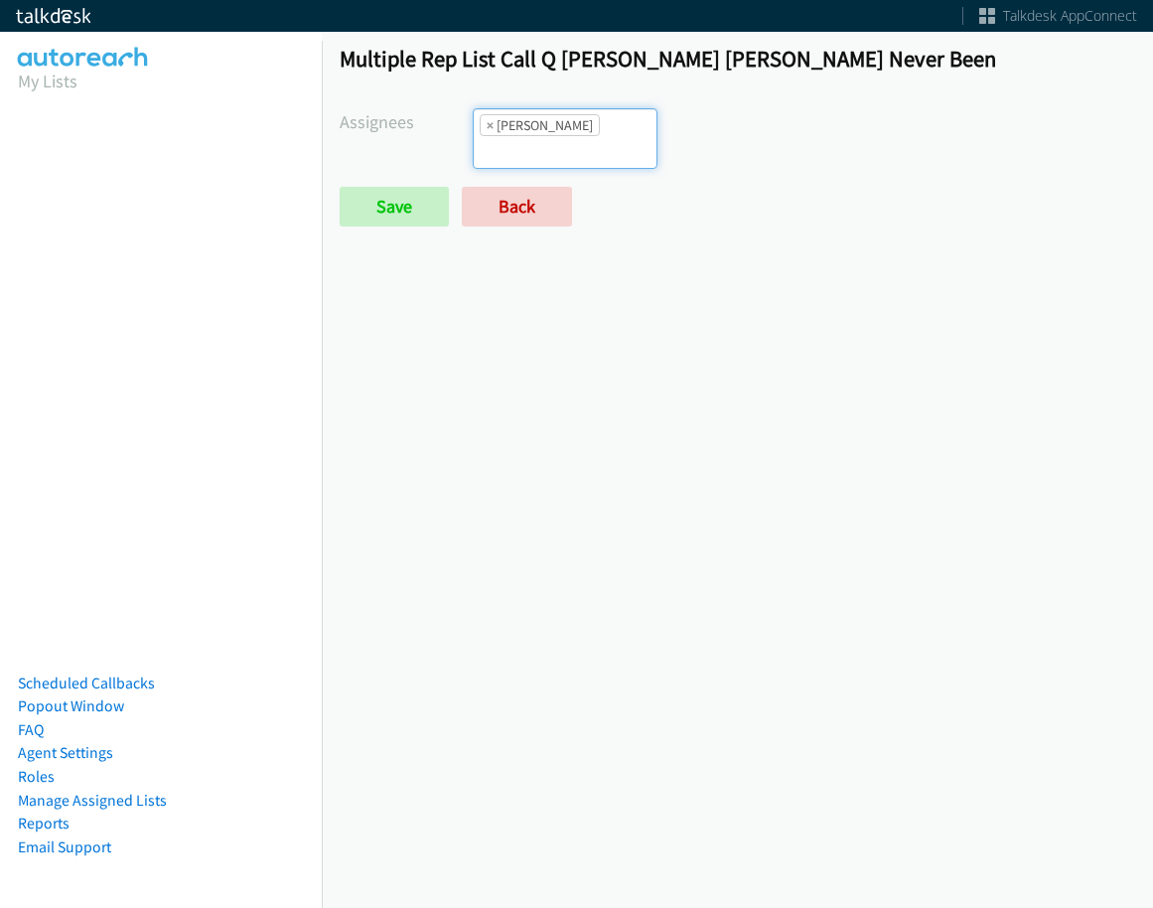
click at [586, 132] on li "× [PERSON_NAME]" at bounding box center [540, 125] width 120 height 22
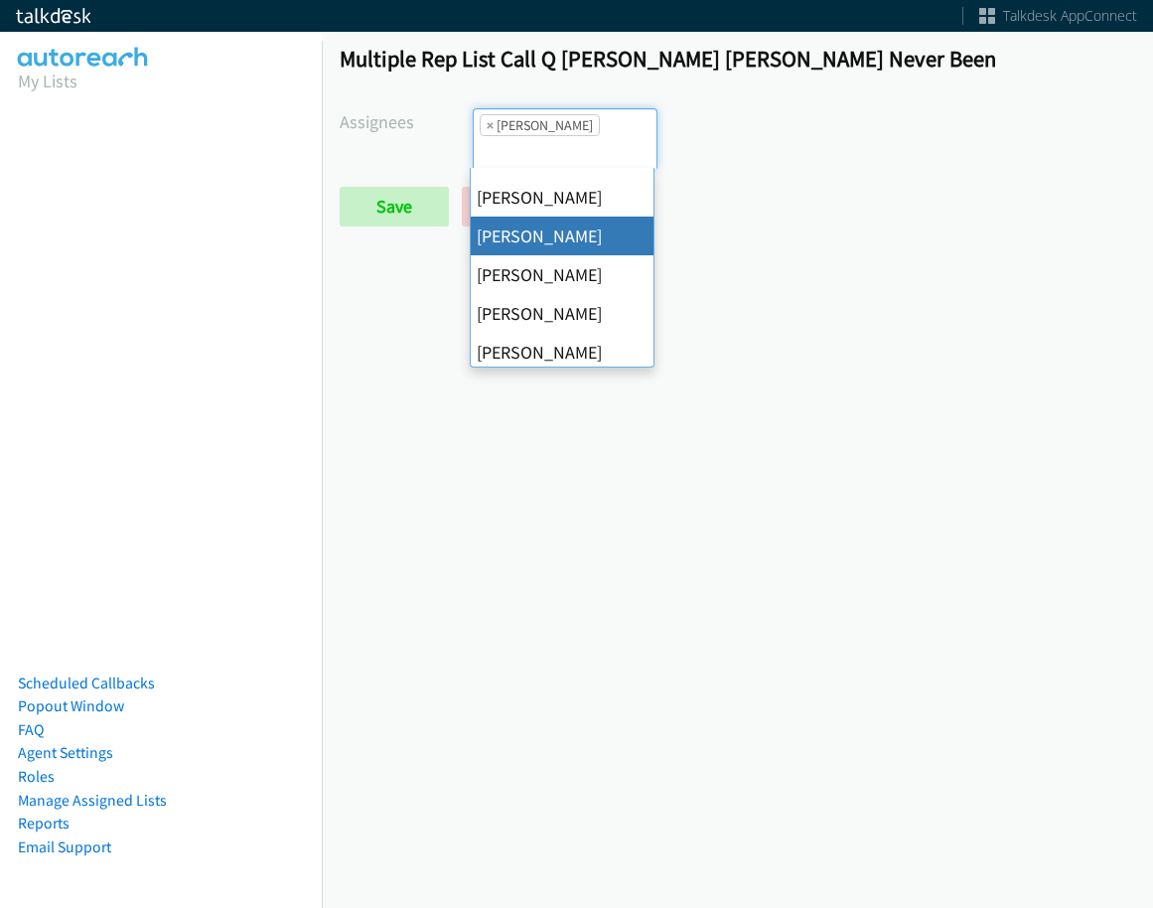
scroll to position [382, 0]
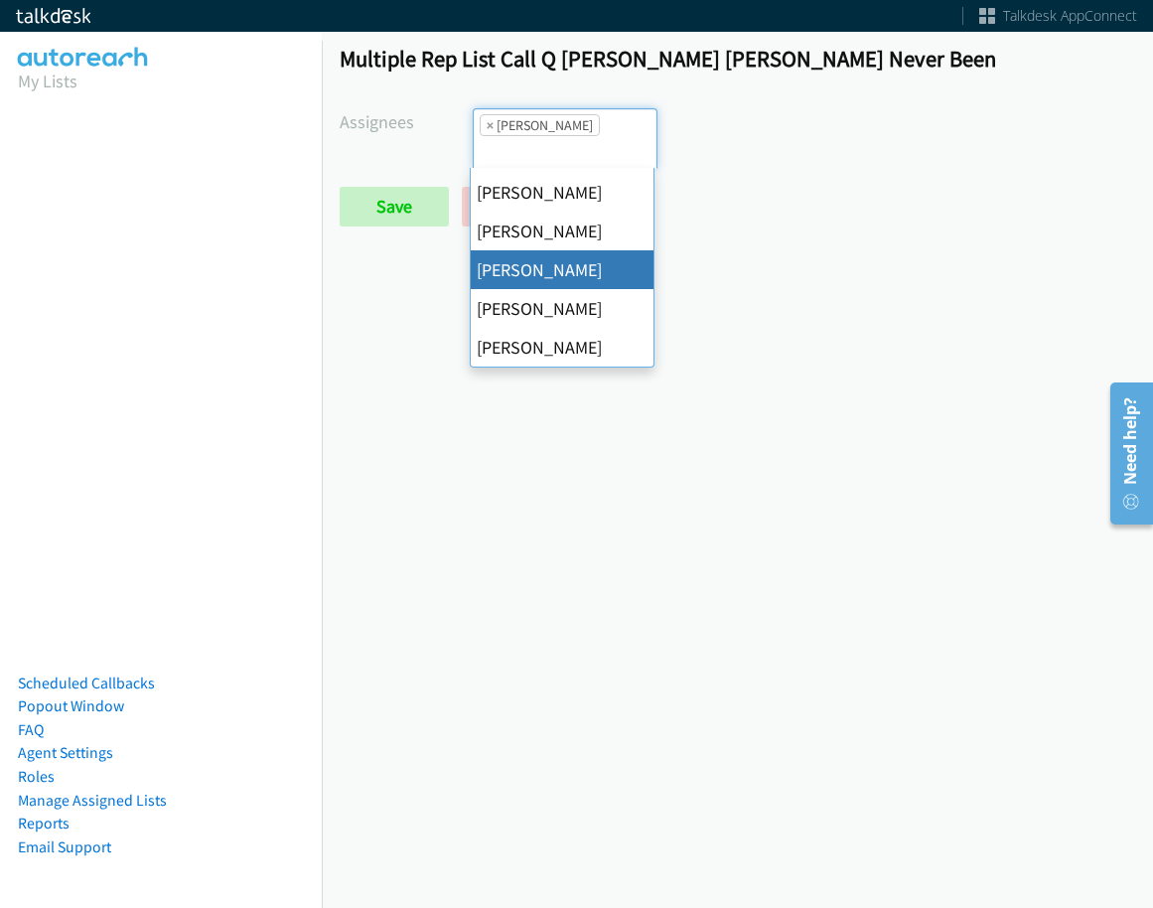
drag, startPoint x: 557, startPoint y: 267, endPoint x: 592, endPoint y: 166, distance: 107.1
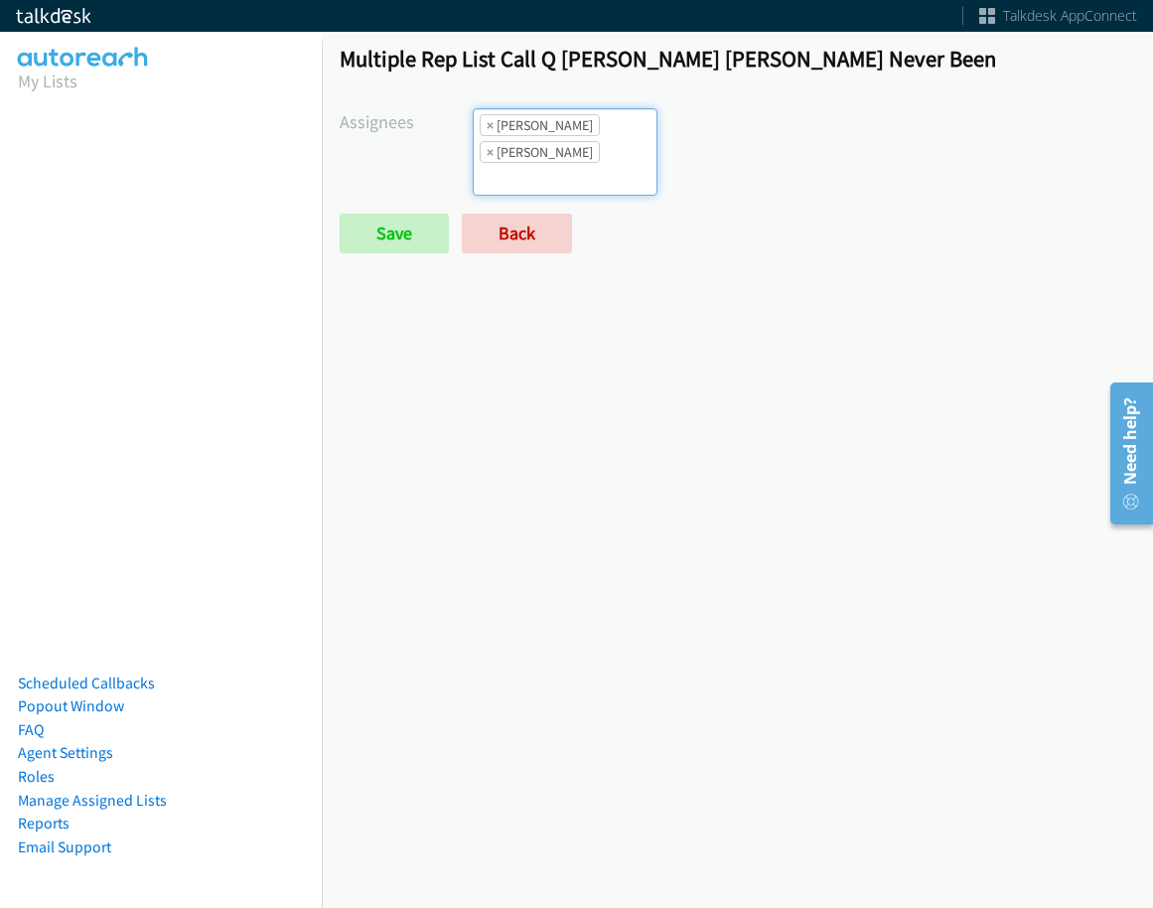
click at [592, 165] on ul "× [PERSON_NAME] × [PERSON_NAME]" at bounding box center [565, 151] width 183 height 85
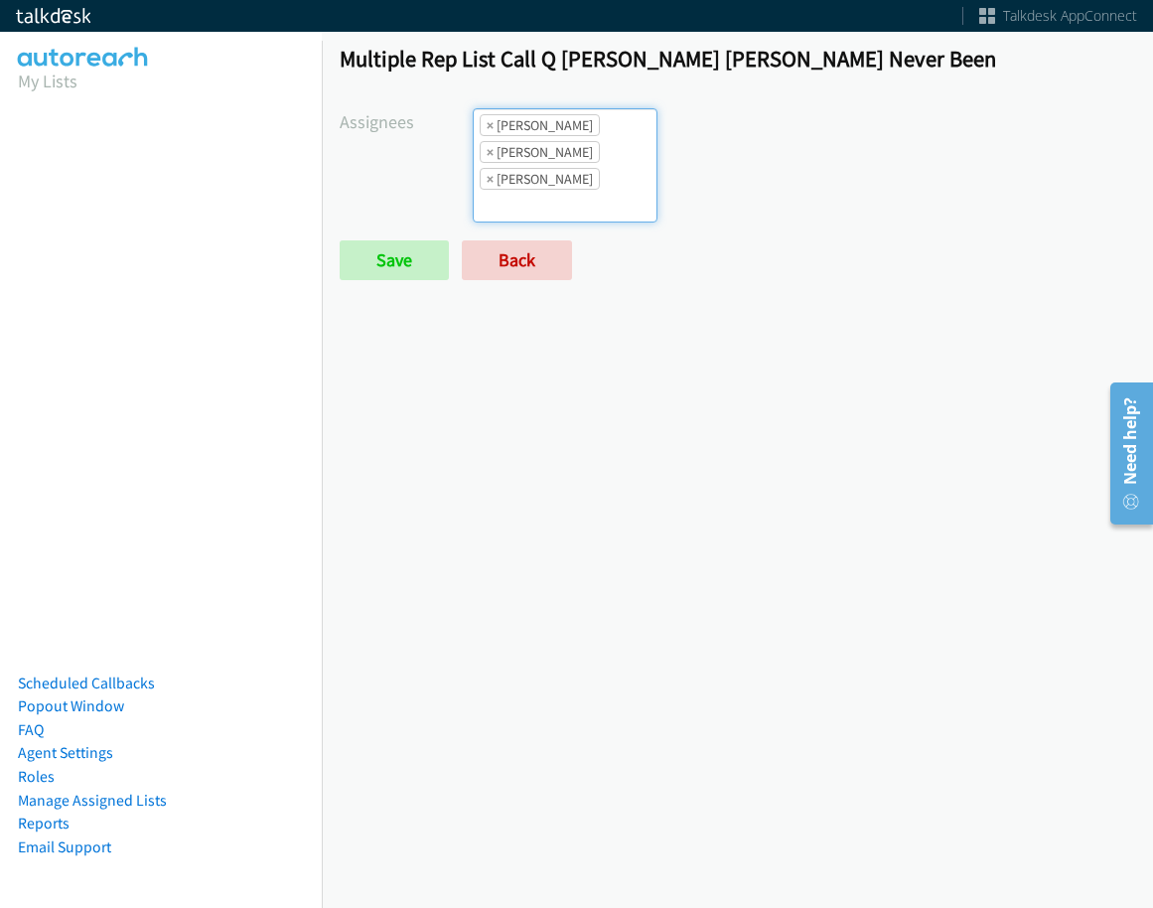
click at [594, 169] on ul "× Abigail Odhiambo × Rodnika Murphy × Tatiana Medina" at bounding box center [565, 165] width 183 height 112
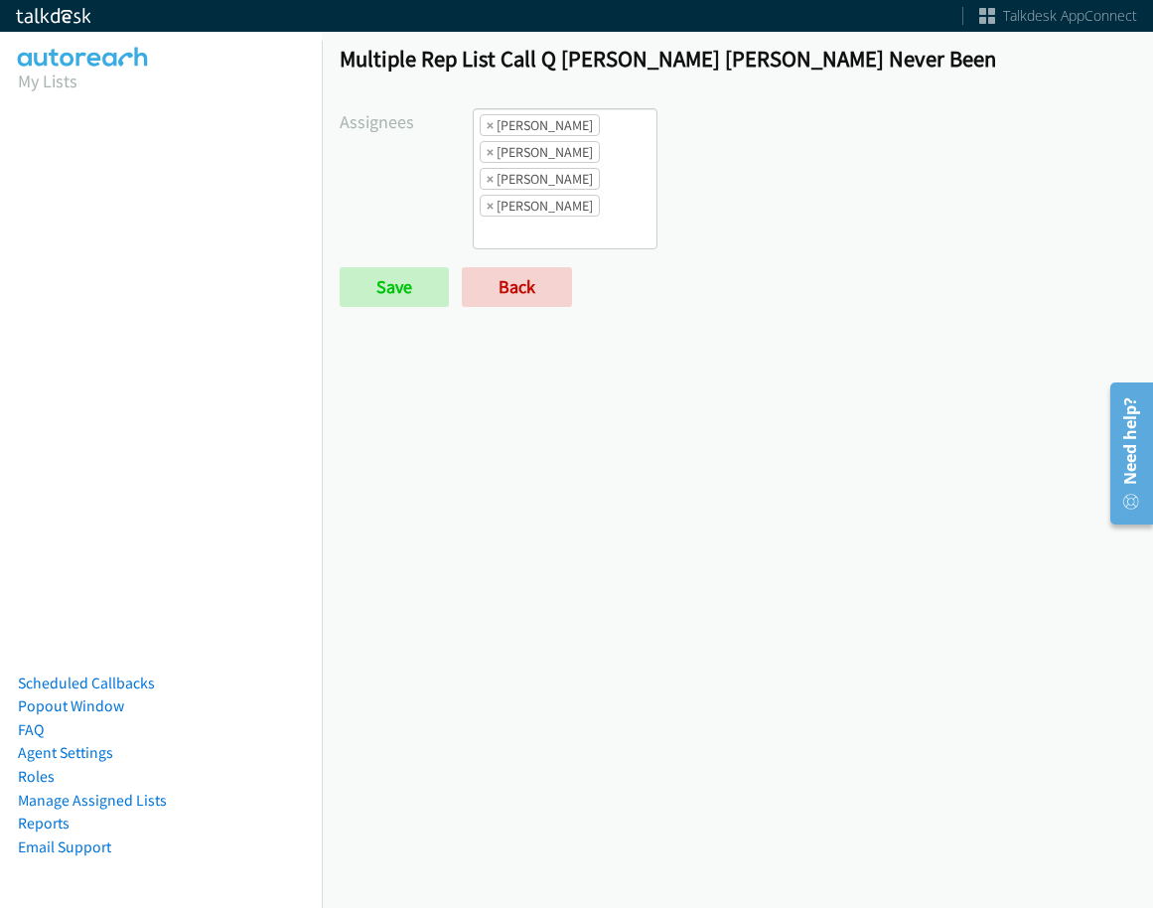
click at [340, 256] on form "Assignees Abigail Odhiambo Alana Ruiz Amber Ramos Cathy Shahan Charles Ross Daq…" at bounding box center [738, 207] width 796 height 199
click at [350, 278] on input "Save" at bounding box center [394, 287] width 109 height 40
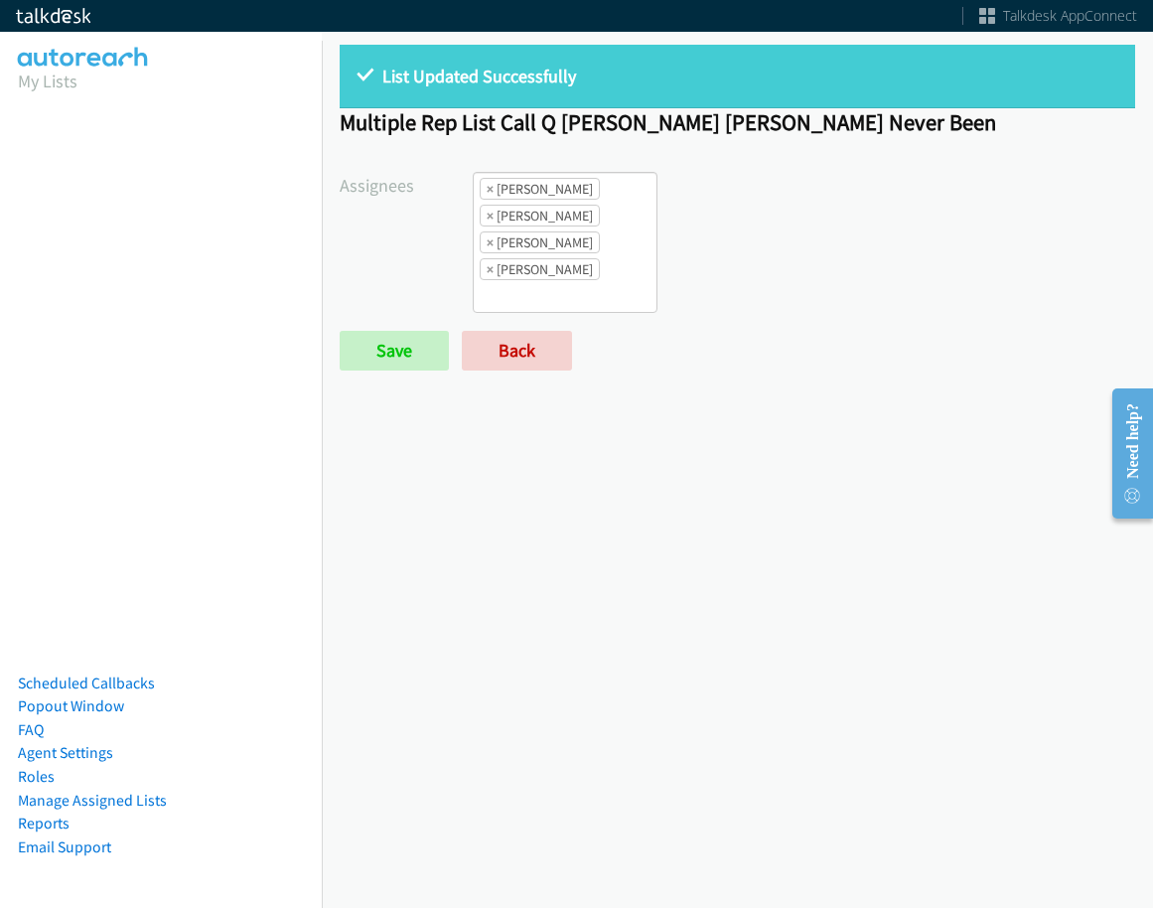
drag, startPoint x: 628, startPoint y: 268, endPoint x: 623, endPoint y: 306, distance: 38.1
click at [628, 269] on ul "× [PERSON_NAME] × [PERSON_NAME] × [PERSON_NAME] × [PERSON_NAME]" at bounding box center [565, 242] width 183 height 139
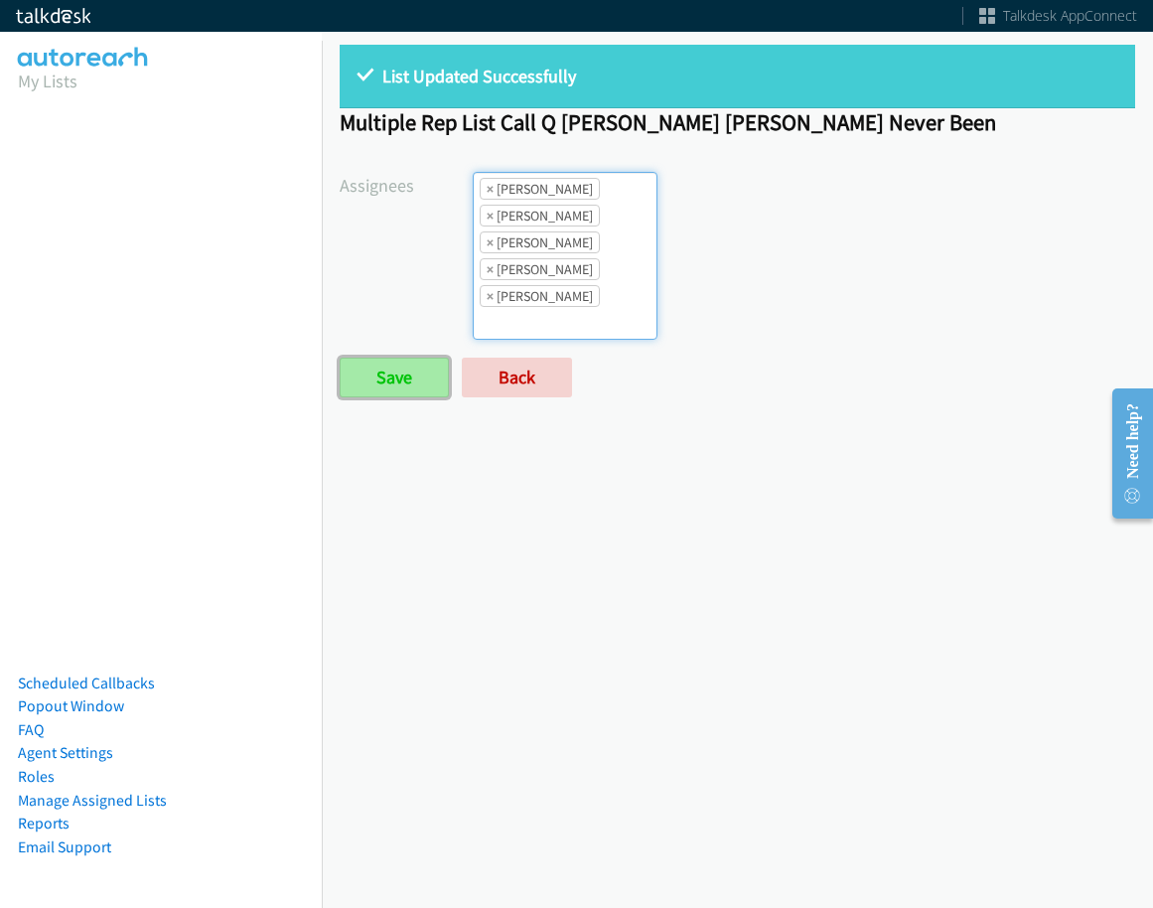
click at [372, 383] on input "Save" at bounding box center [394, 378] width 109 height 40
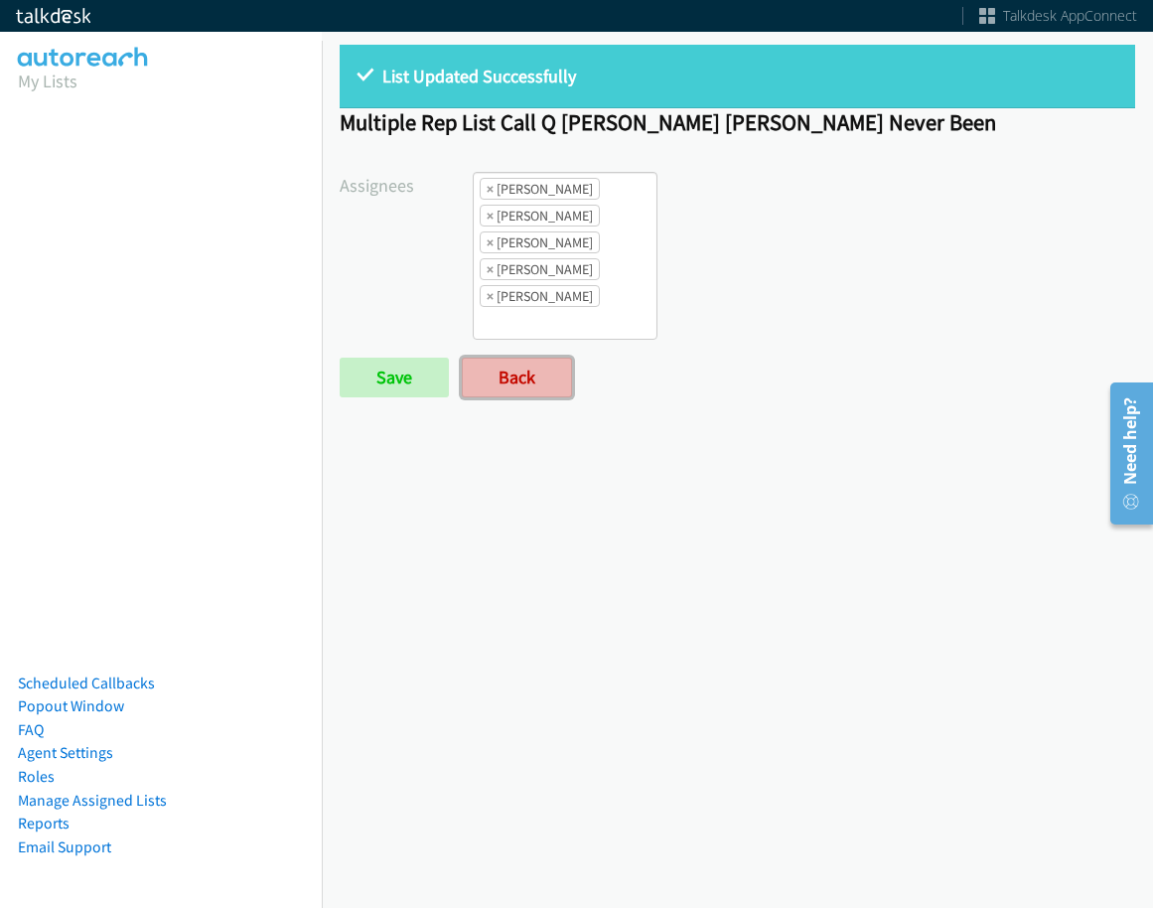
click at [506, 391] on link "Back" at bounding box center [517, 378] width 110 height 40
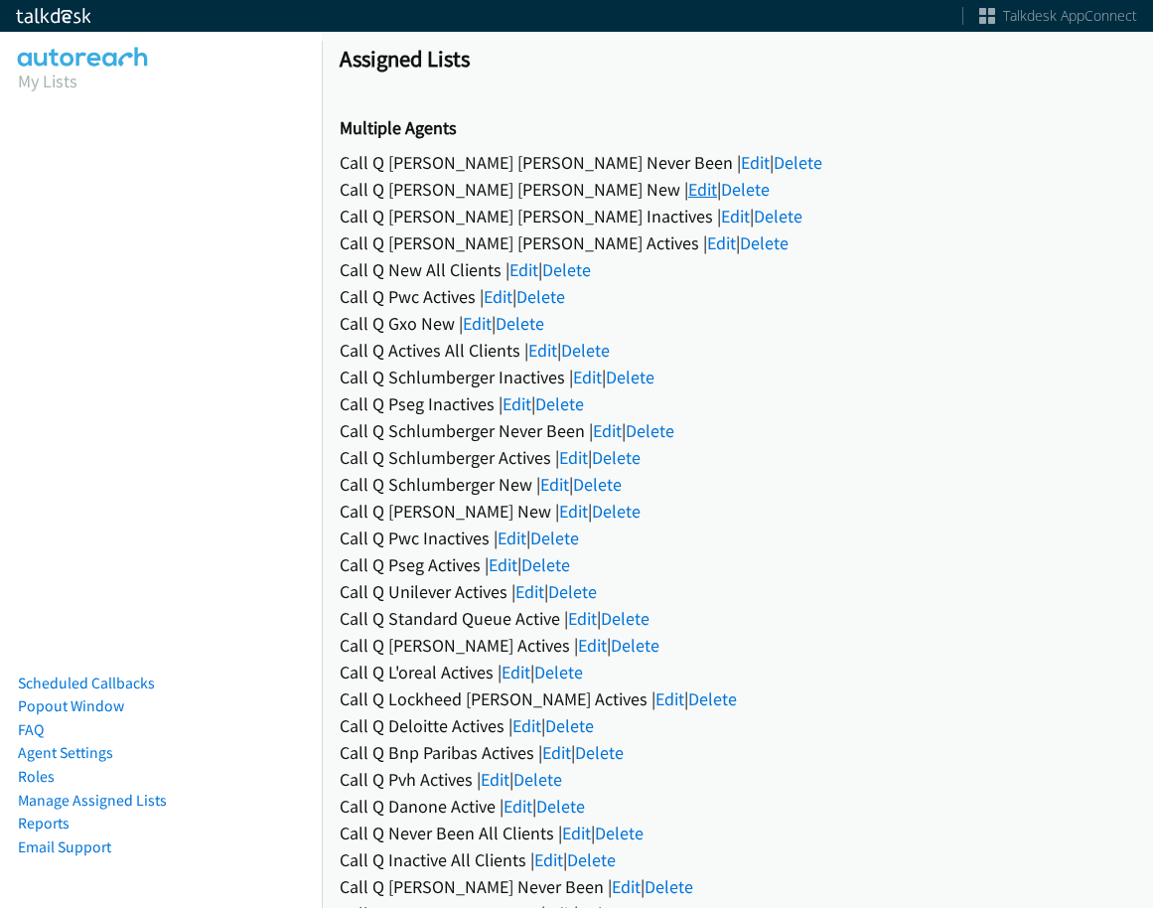
click at [688, 185] on link "Edit" at bounding box center [702, 189] width 29 height 23
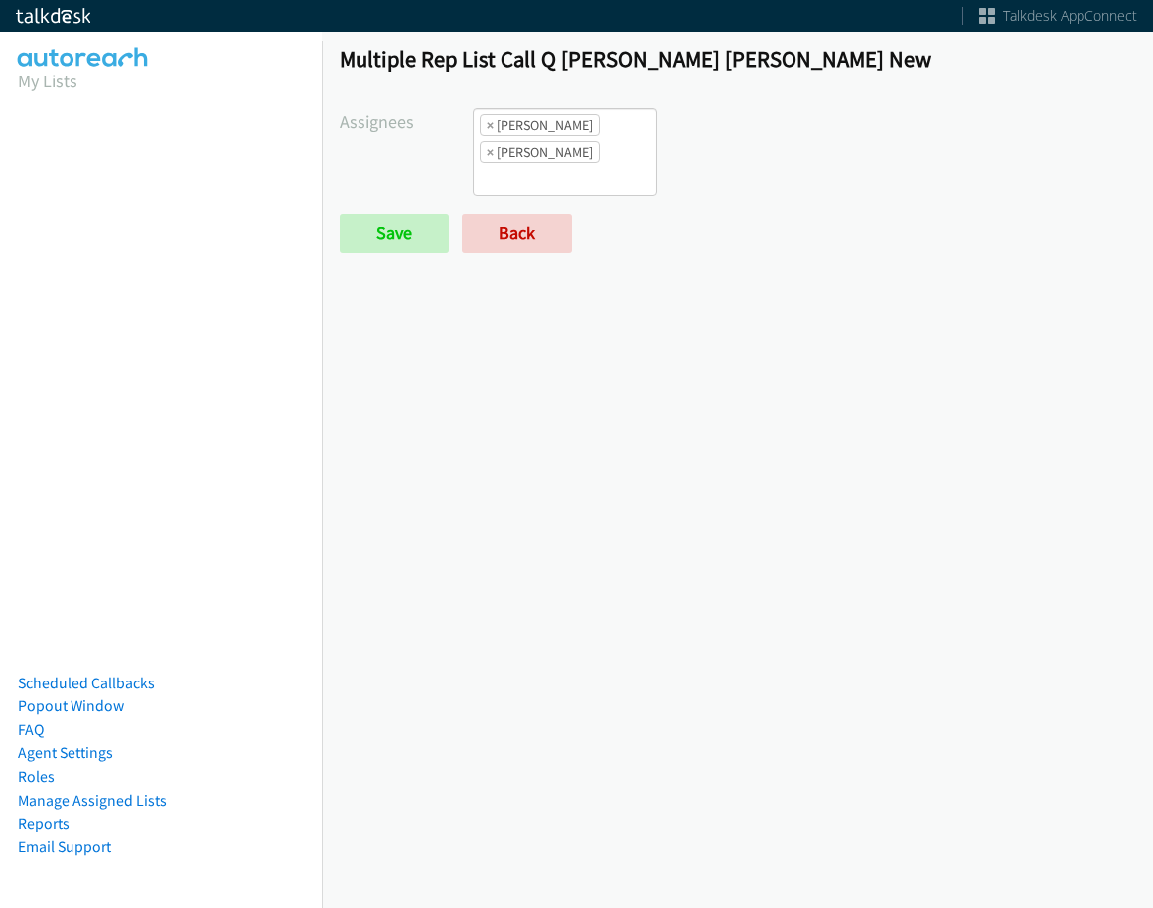
scroll to position [15, 0]
drag, startPoint x: 573, startPoint y: 174, endPoint x: 577, endPoint y: 193, distance: 19.3
click at [574, 174] on ul "× Charles Ross × Jordan Stehlik" at bounding box center [565, 151] width 183 height 85
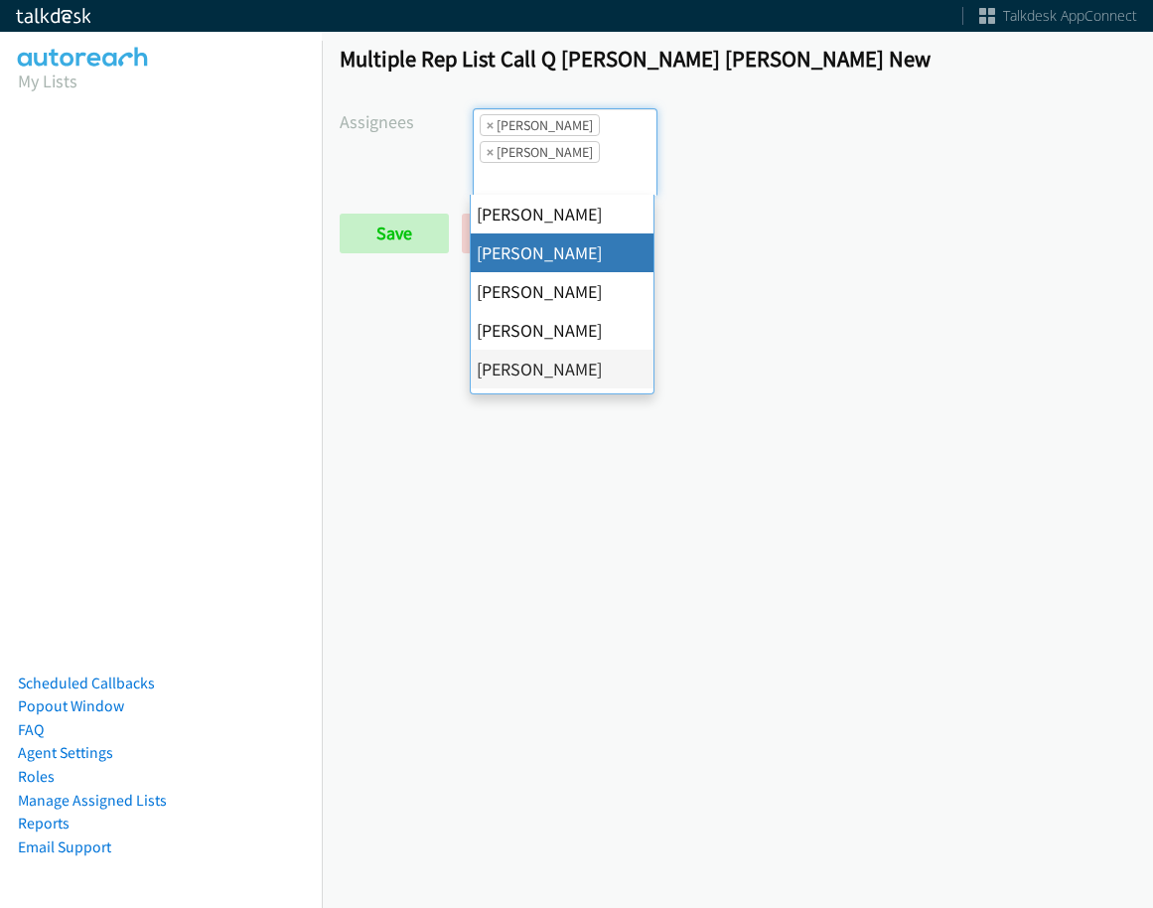
scroll to position [0, 0]
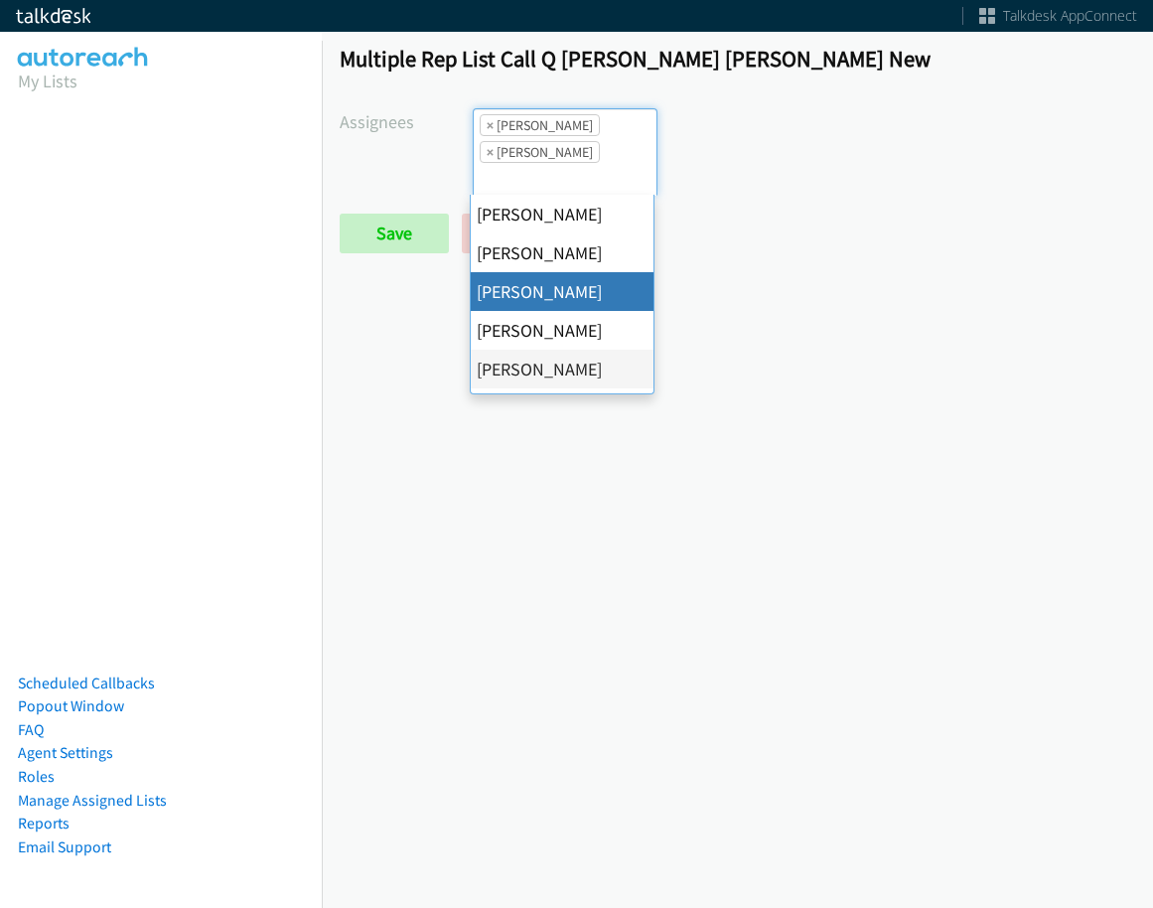
select select "84c3941c-c535-4956-b4f5-53705212fffd"
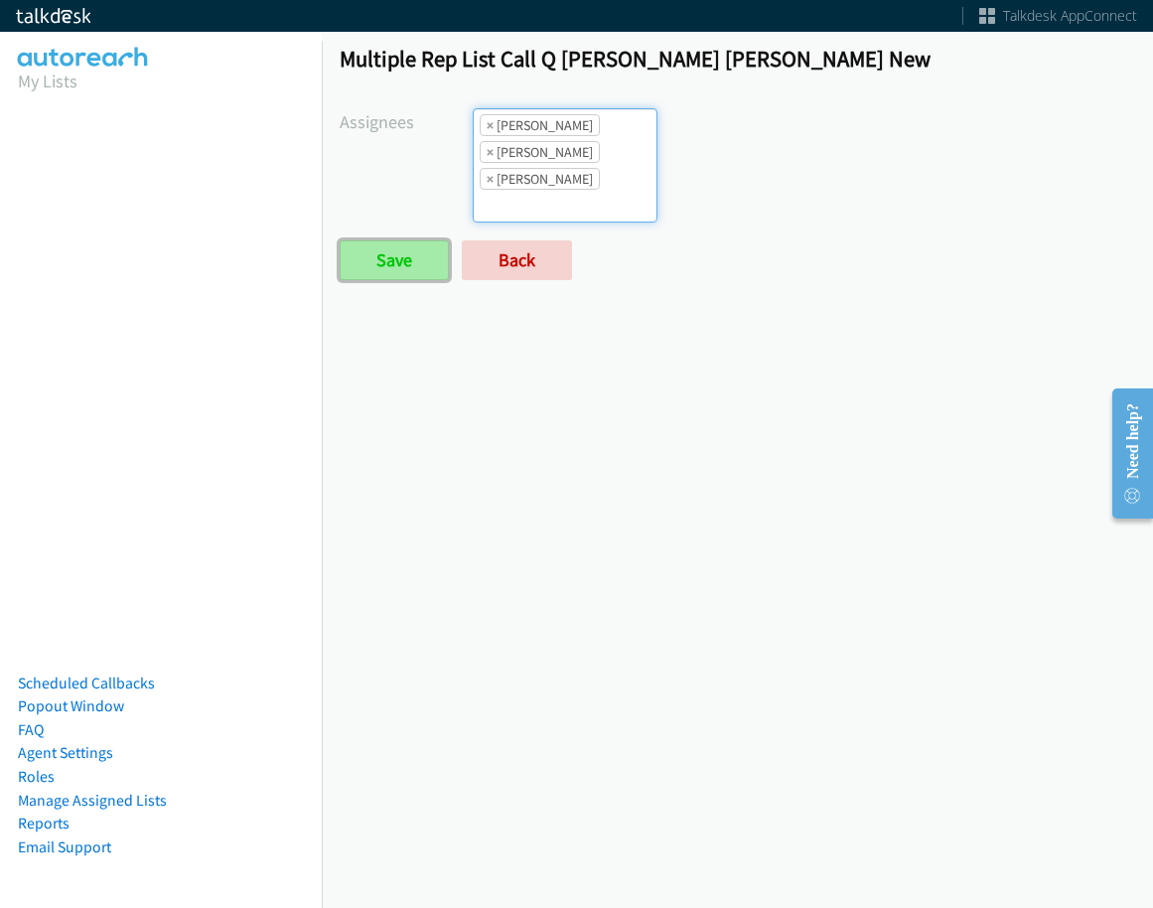
click at [412, 248] on input "Save" at bounding box center [394, 260] width 109 height 40
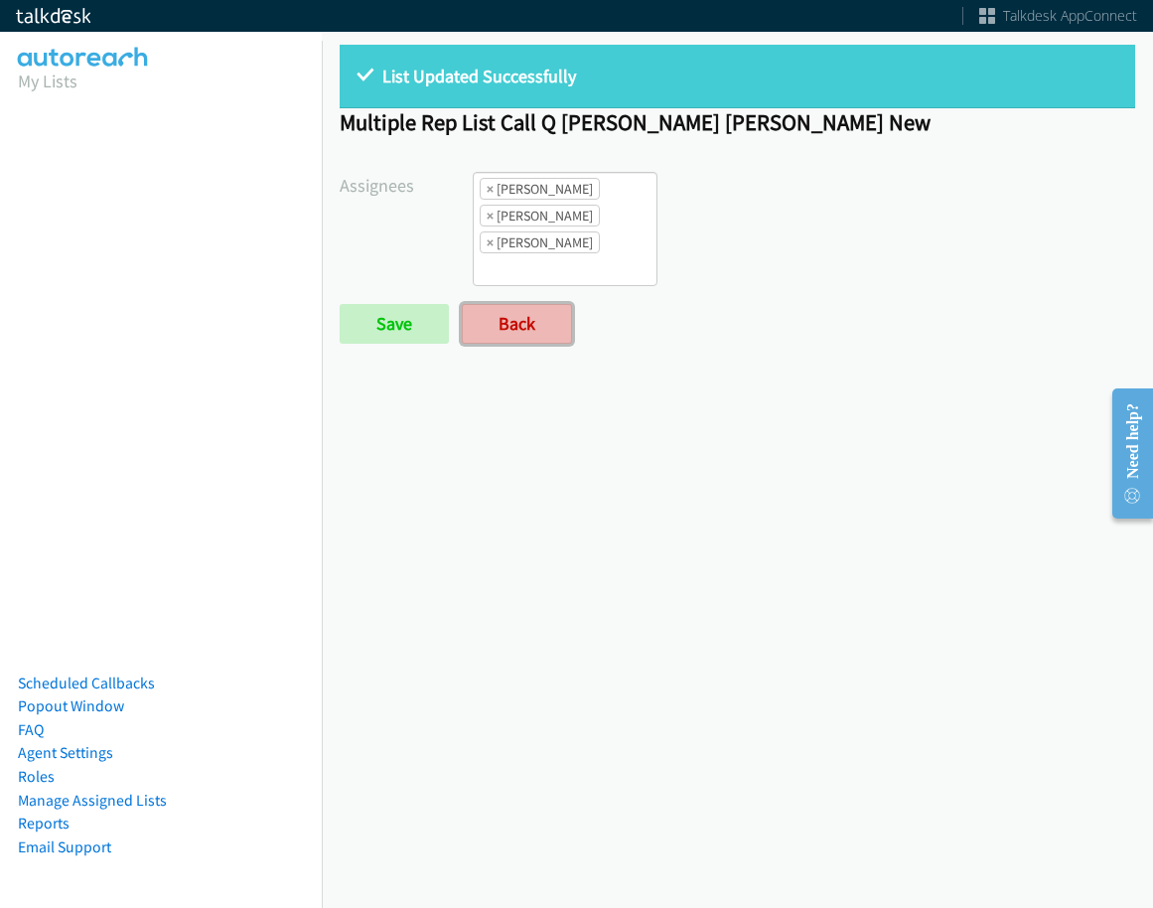
click at [516, 335] on link "Back" at bounding box center [517, 324] width 110 height 40
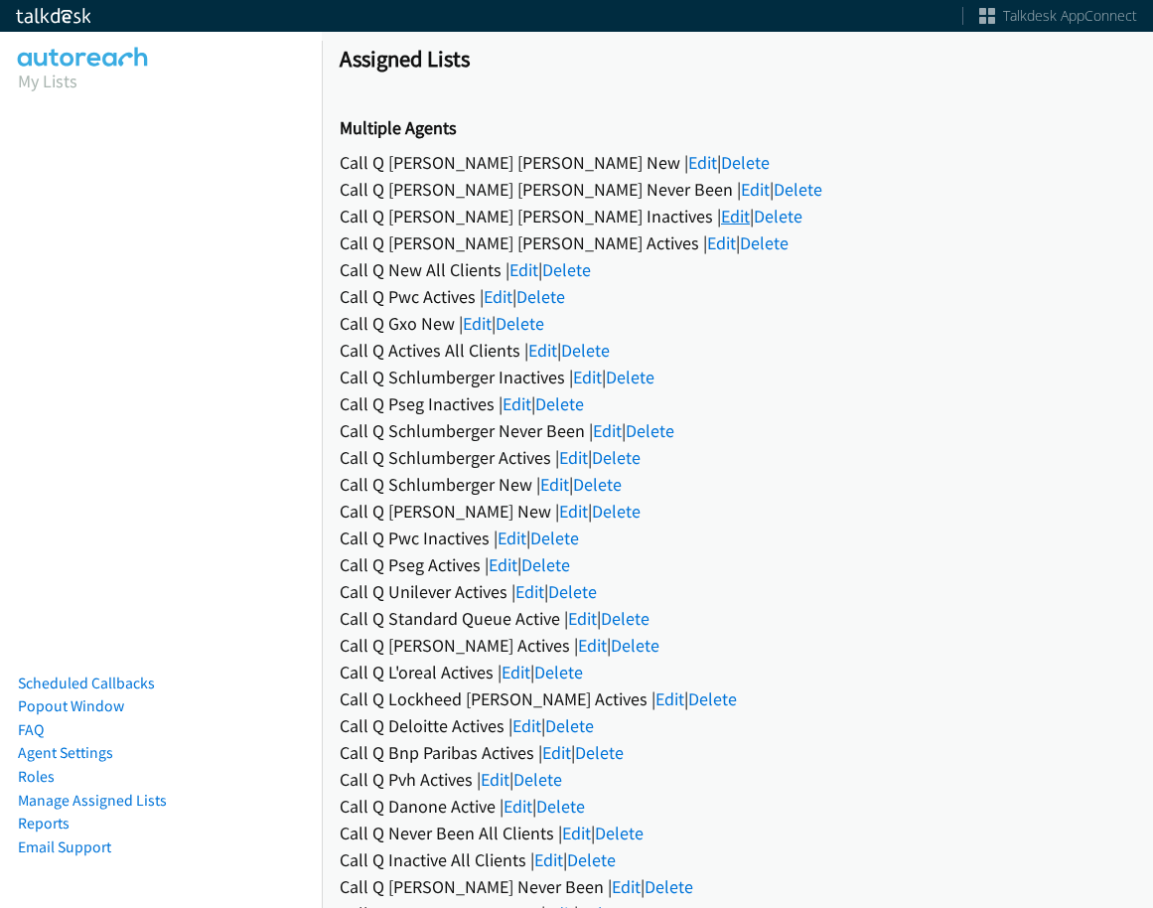
click at [721, 225] on link "Edit" at bounding box center [735, 216] width 29 height 23
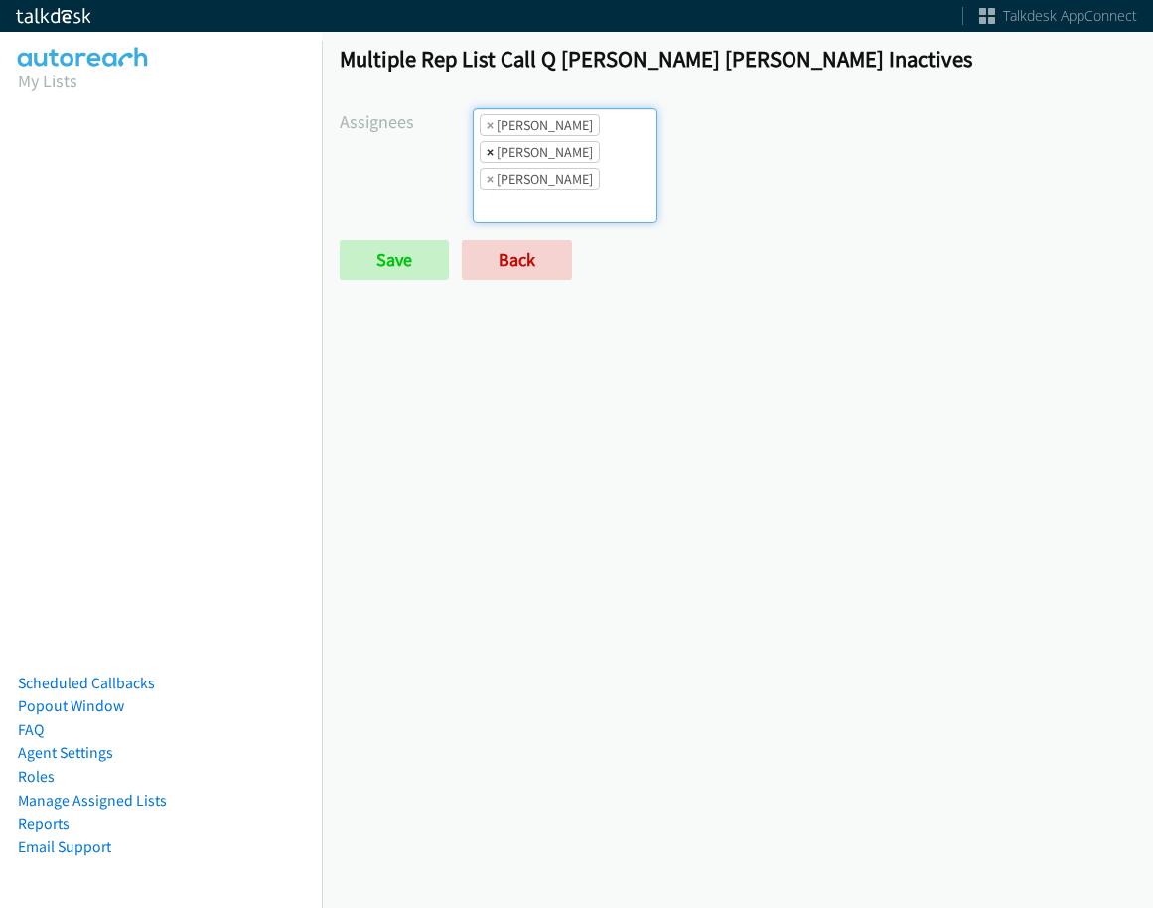
click at [487, 152] on span "×" at bounding box center [490, 152] width 7 height 20
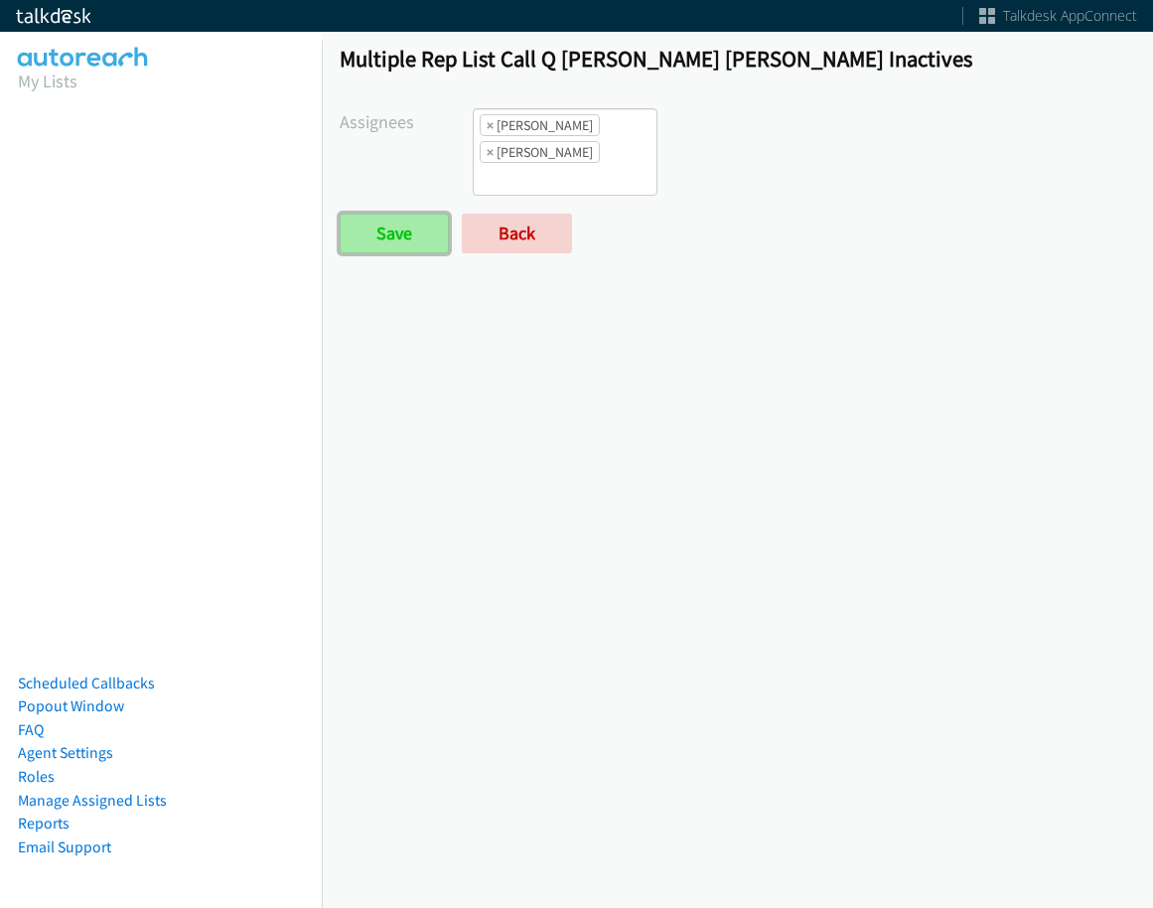
click at [381, 232] on input "Save" at bounding box center [394, 234] width 109 height 40
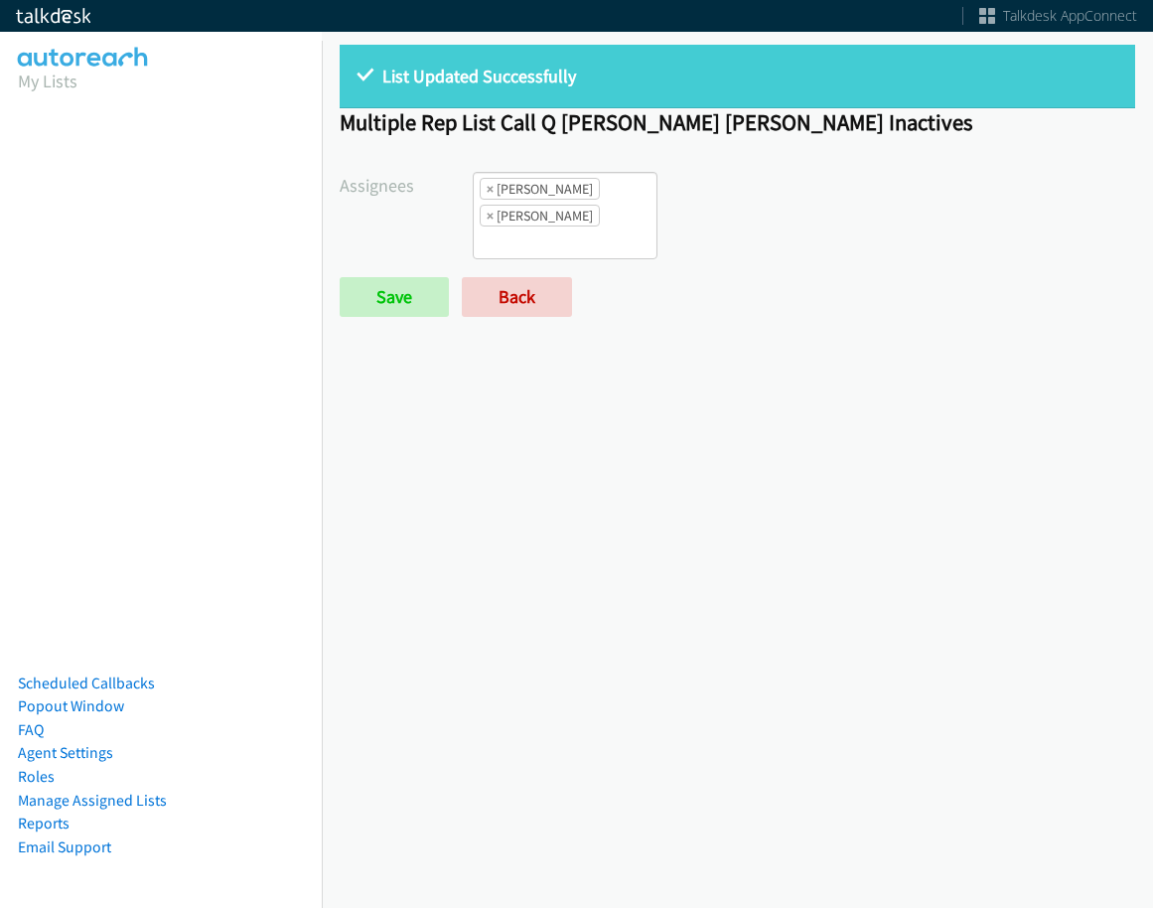
click at [507, 276] on form "Assignees Abigail Odhiambo Alana Ruiz Amber Ramos Cathy Shahan Charles Ross Daq…" at bounding box center [738, 244] width 796 height 145
click at [510, 296] on link "Back" at bounding box center [517, 297] width 110 height 40
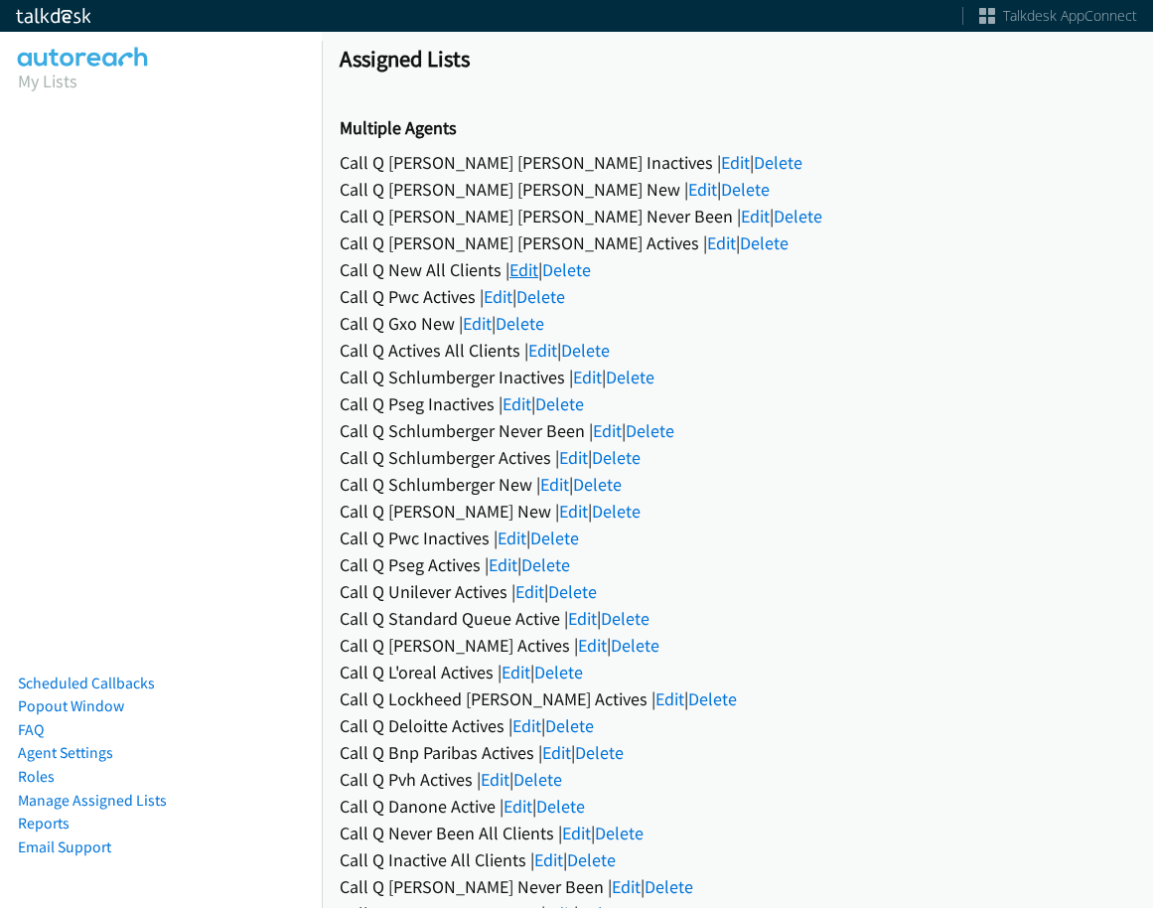
click at [523, 273] on link "Edit" at bounding box center [523, 269] width 29 height 23
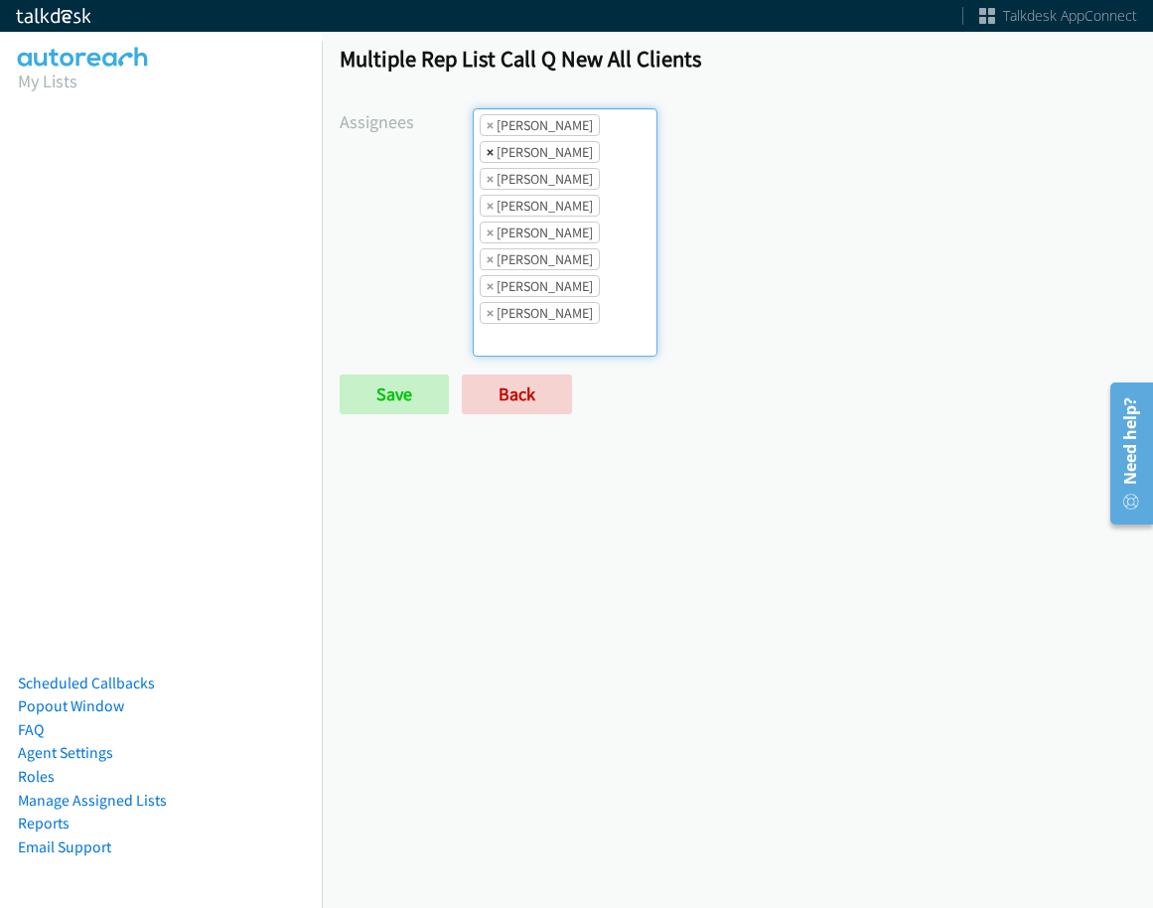
click at [487, 147] on span "×" at bounding box center [490, 152] width 7 height 20
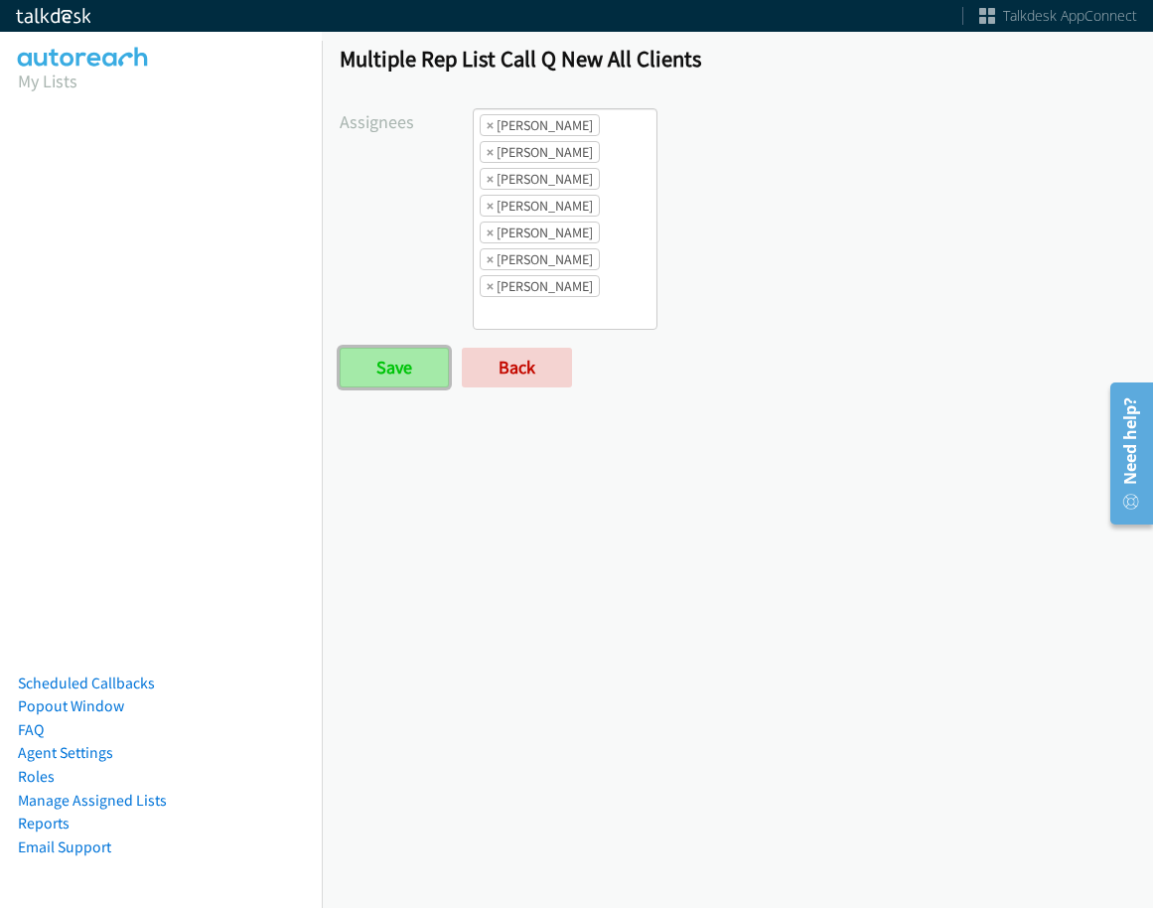
click at [392, 386] on input "Save" at bounding box center [394, 368] width 109 height 40
